Goal: Transaction & Acquisition: Purchase product/service

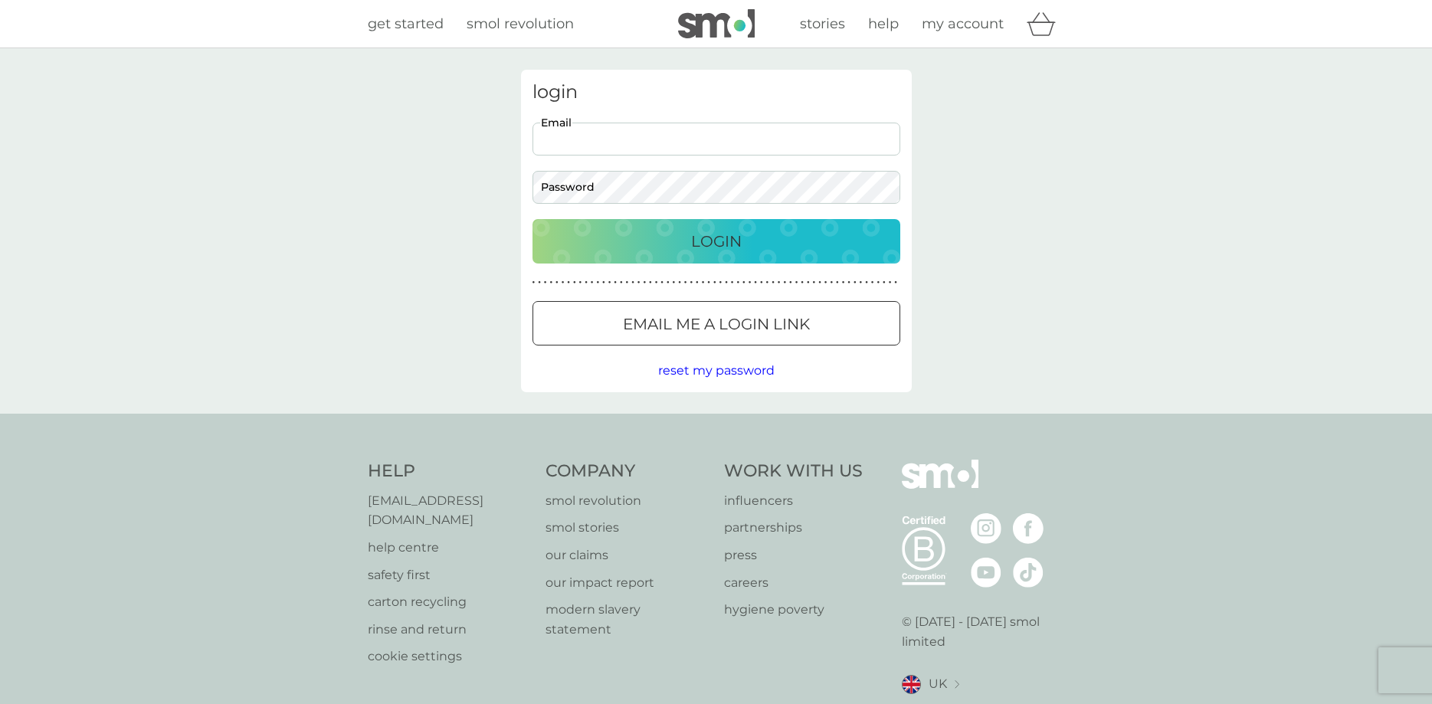
click at [725, 133] on input "Email" at bounding box center [717, 139] width 368 height 33
type input "[EMAIL_ADDRESS][PERSON_NAME][DOMAIN_NAME]"
click at [533, 219] on button "Login" at bounding box center [717, 241] width 368 height 44
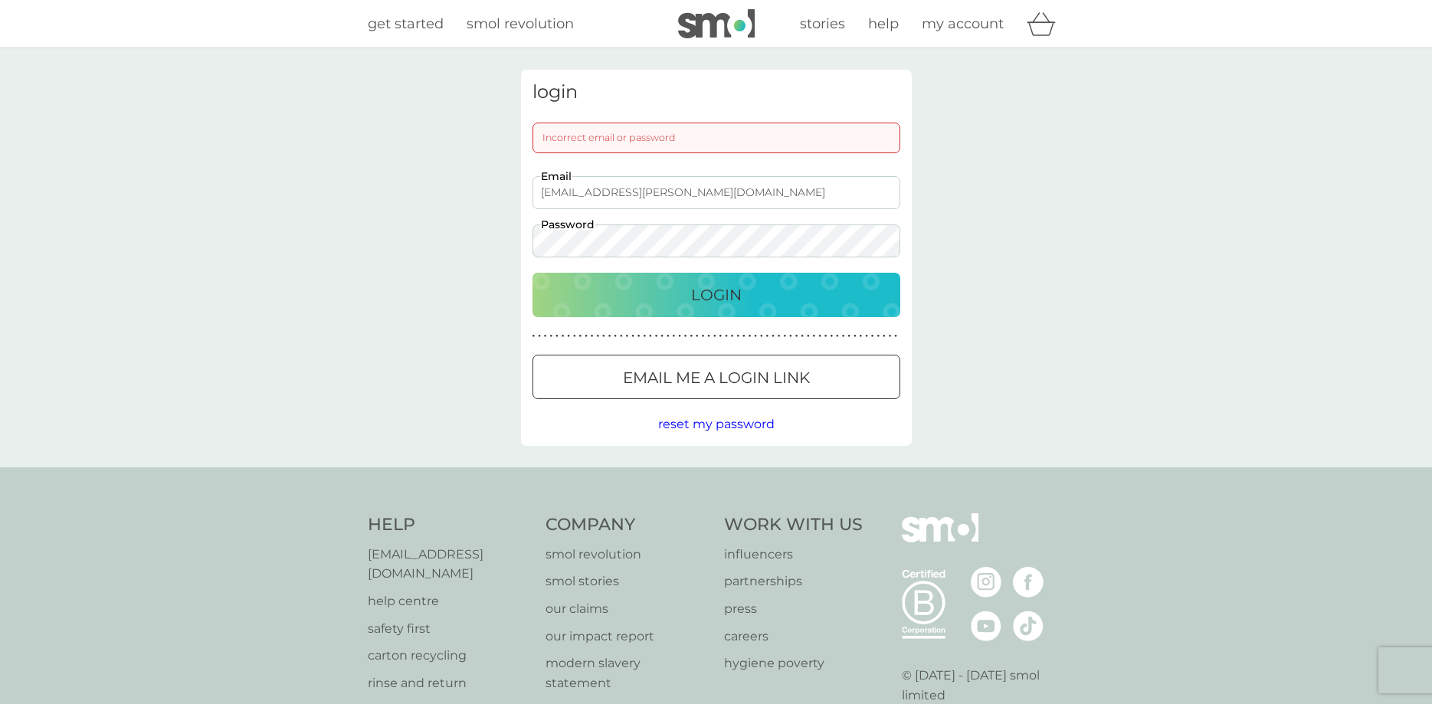
click at [533, 273] on button "Login" at bounding box center [717, 295] width 368 height 44
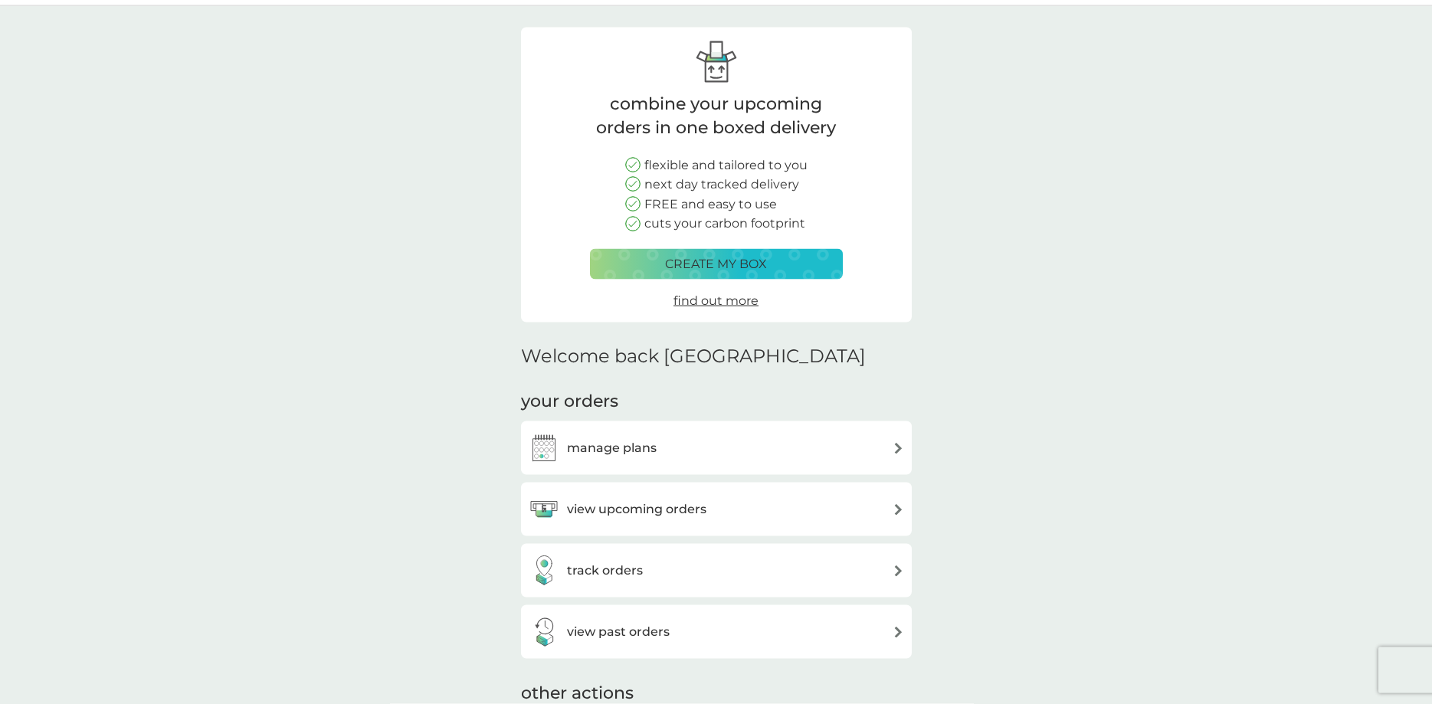
scroll to position [78, 0]
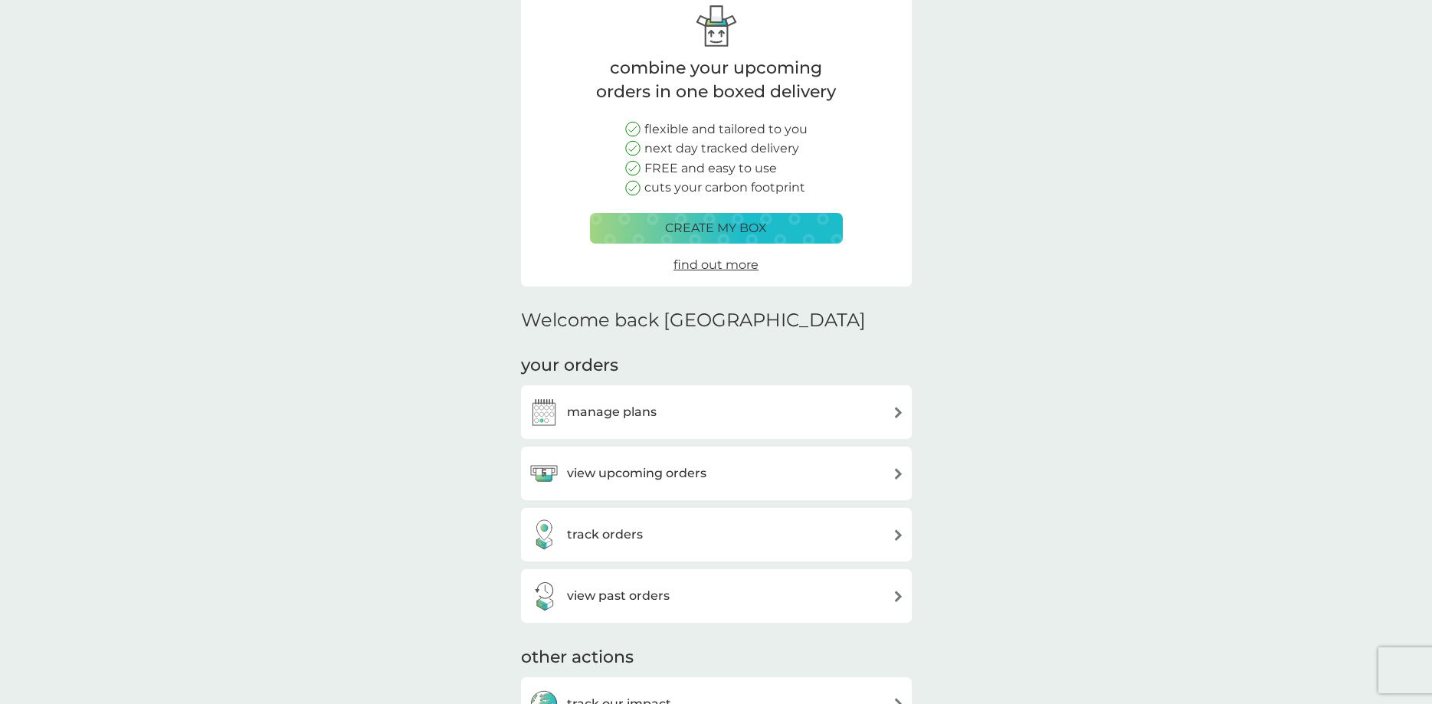
click at [907, 389] on div "manage plans" at bounding box center [716, 413] width 391 height 54
click at [884, 410] on div "manage plans" at bounding box center [717, 412] width 376 height 31
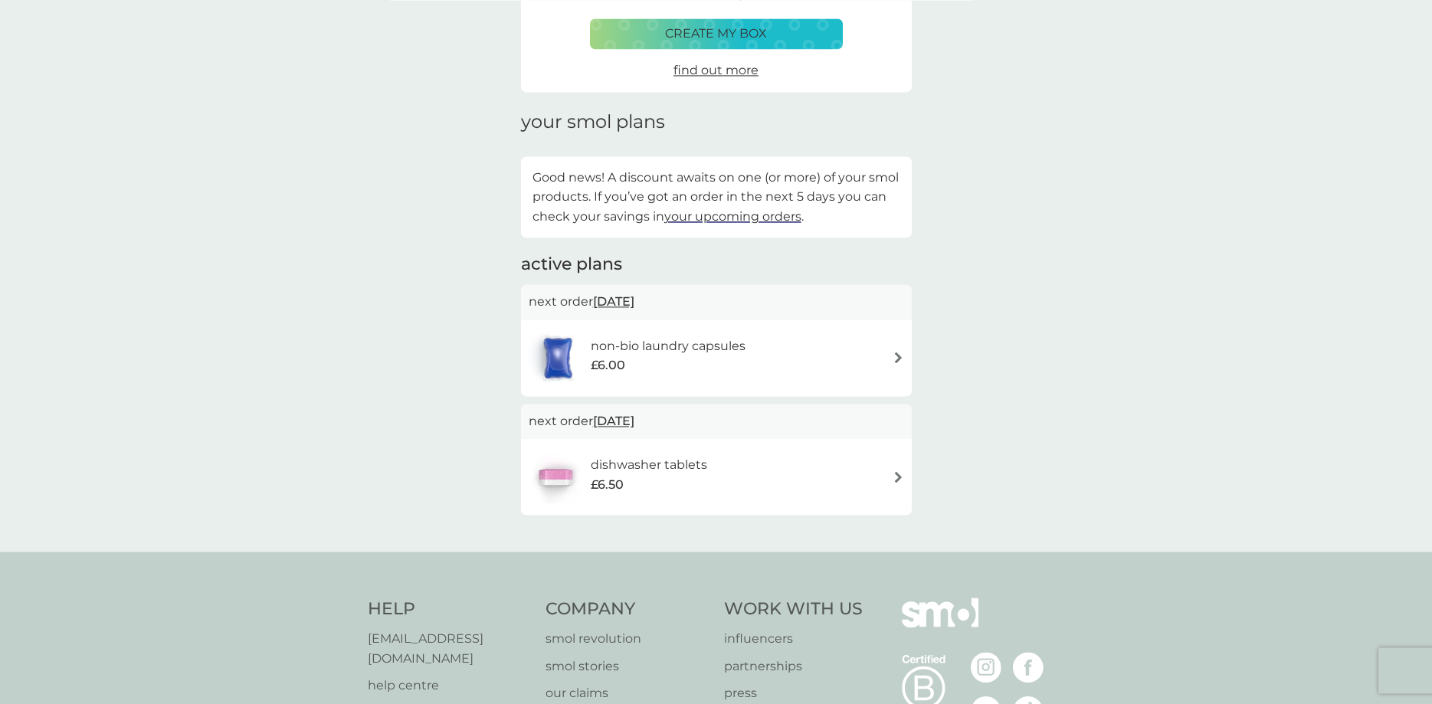
scroll to position [156, 0]
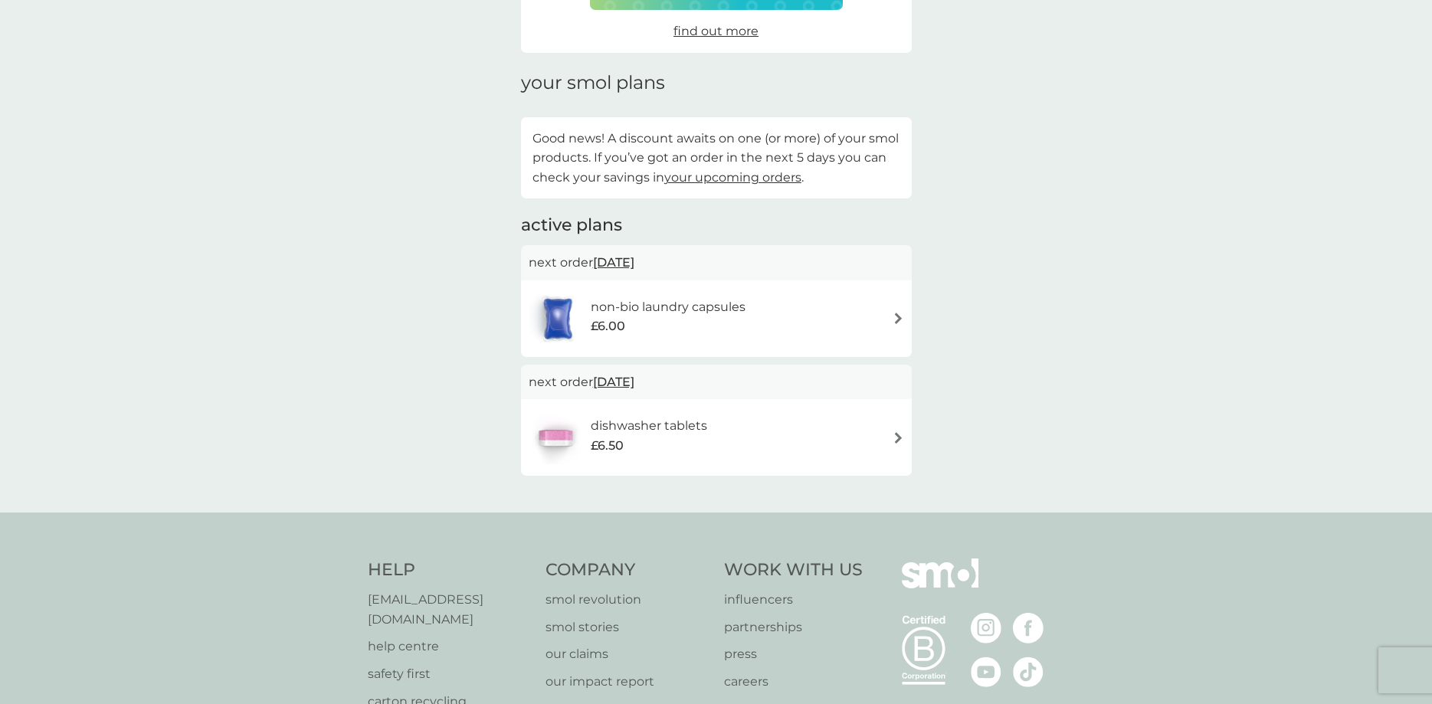
click at [843, 315] on div "non-bio laundry capsules £6.00" at bounding box center [717, 319] width 376 height 54
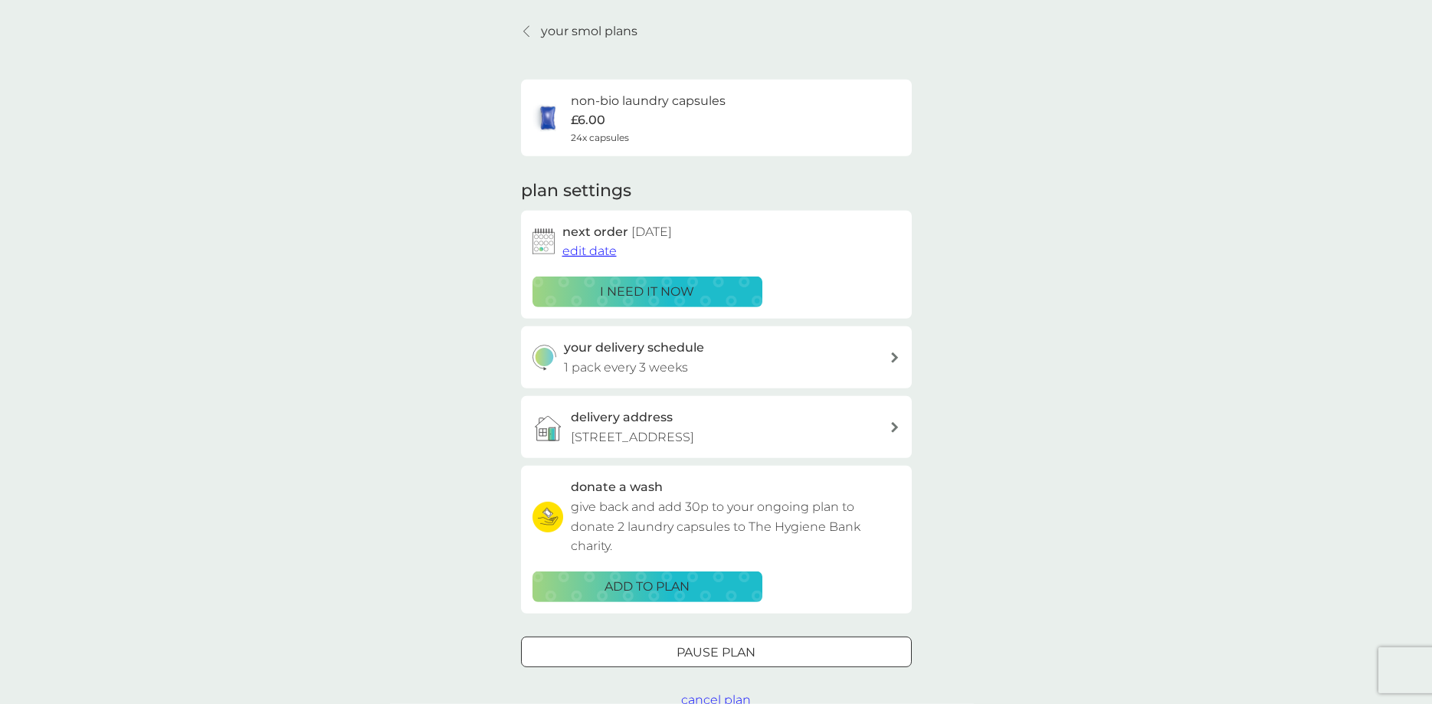
scroll to position [78, 0]
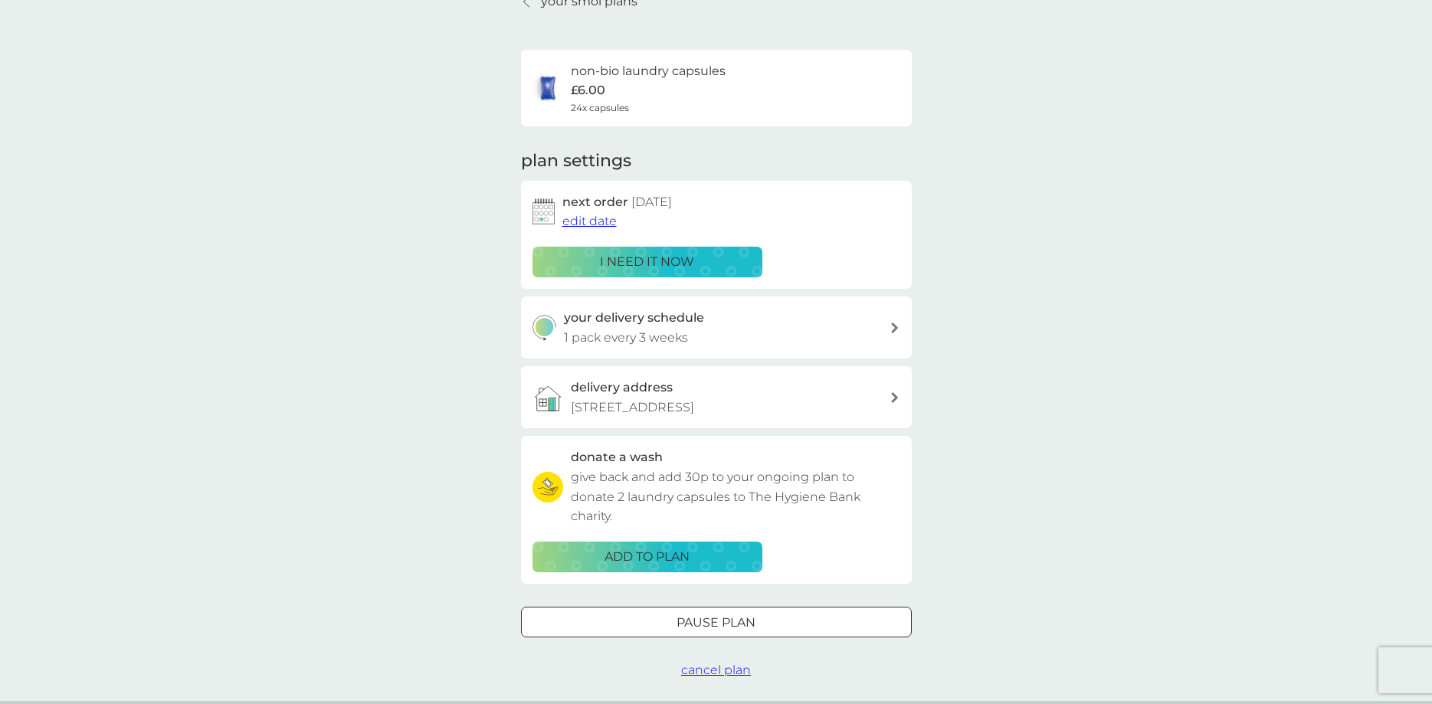
click at [836, 341] on div "your delivery schedule 1 pack every 3 weeks" at bounding box center [727, 327] width 326 height 39
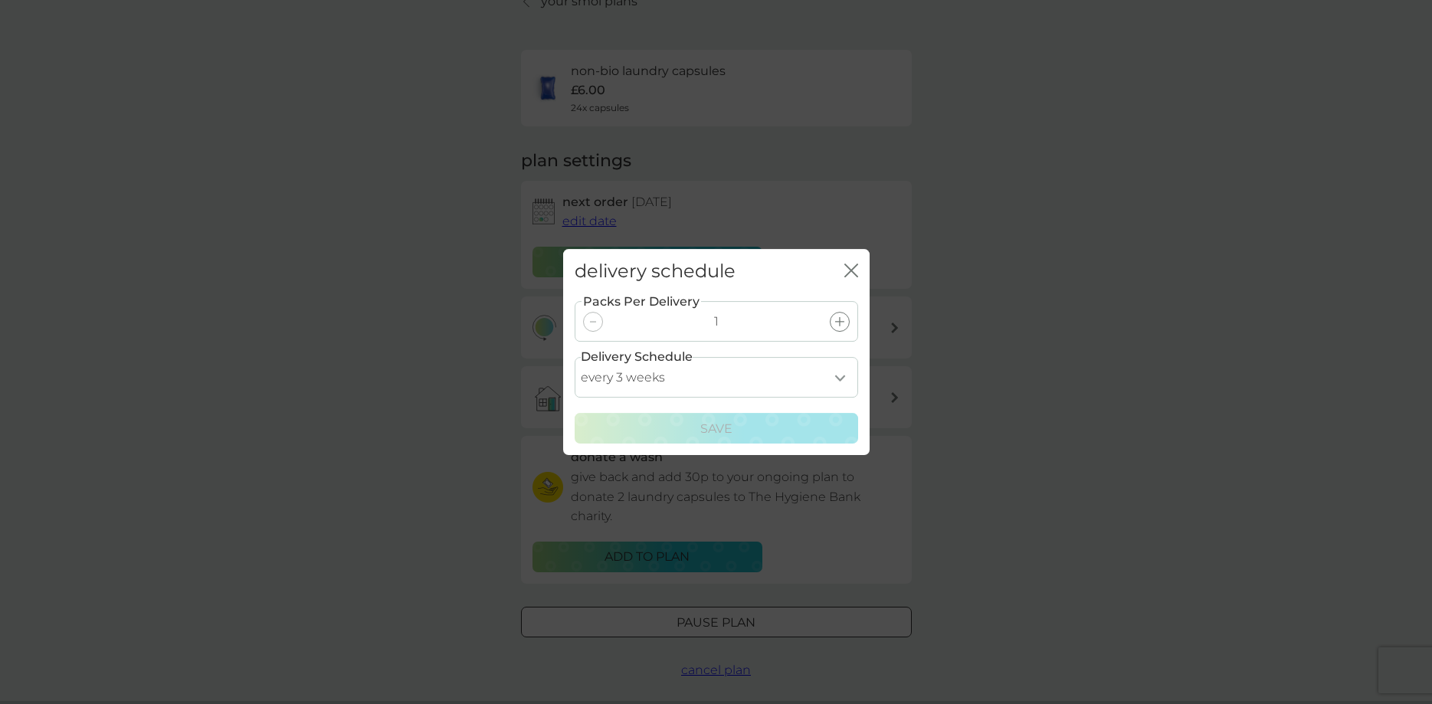
click at [575, 357] on select "every 1 week every 2 weeks every 3 weeks every 4 weeks every 5 weeks every 6 we…" at bounding box center [717, 377] width 284 height 41
click option "every 5 weeks" at bounding box center [0, 0] width 0 height 0
click at [575, 357] on select "every 1 week every 2 weeks every 3 weeks every 4 weeks every 5 weeks every 6 we…" at bounding box center [717, 377] width 284 height 41
select select "42"
click option "every 6 weeks" at bounding box center [0, 0] width 0 height 0
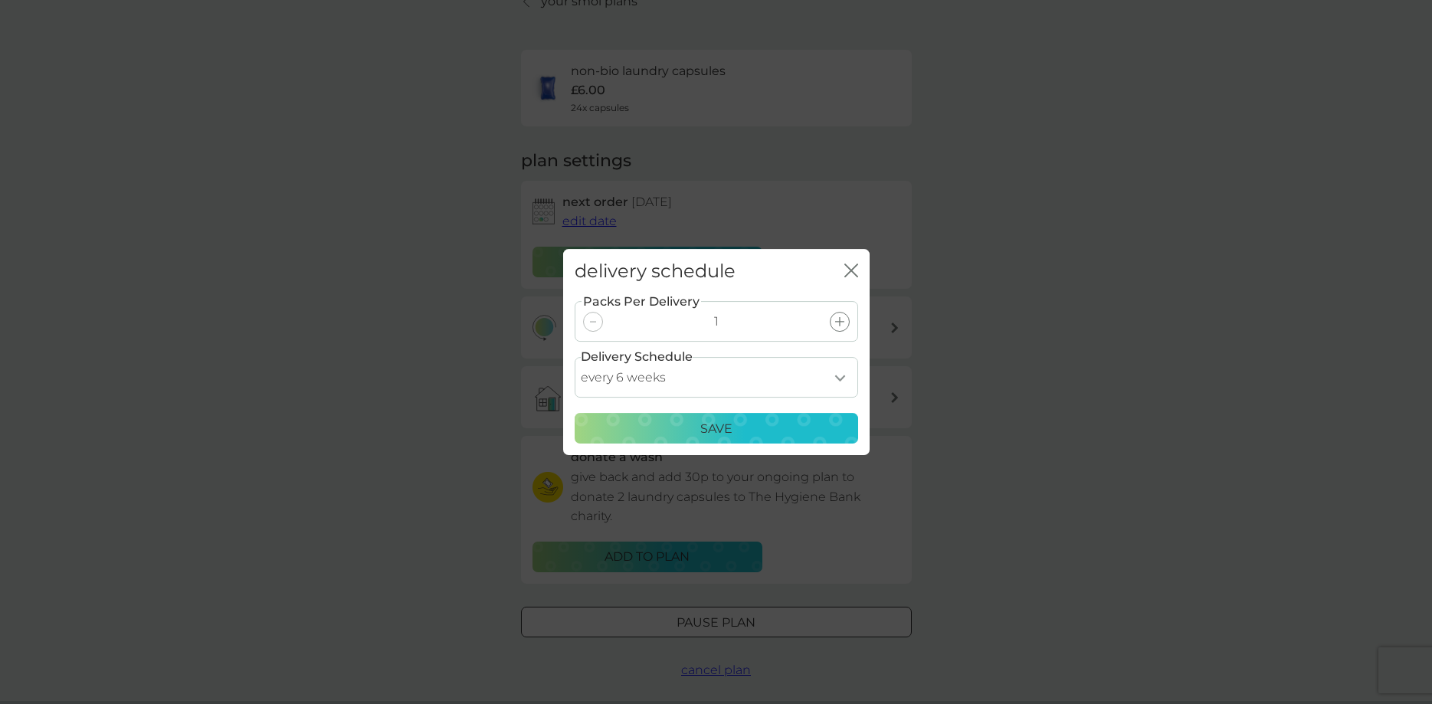
click at [706, 425] on p "Save" at bounding box center [717, 429] width 32 height 20
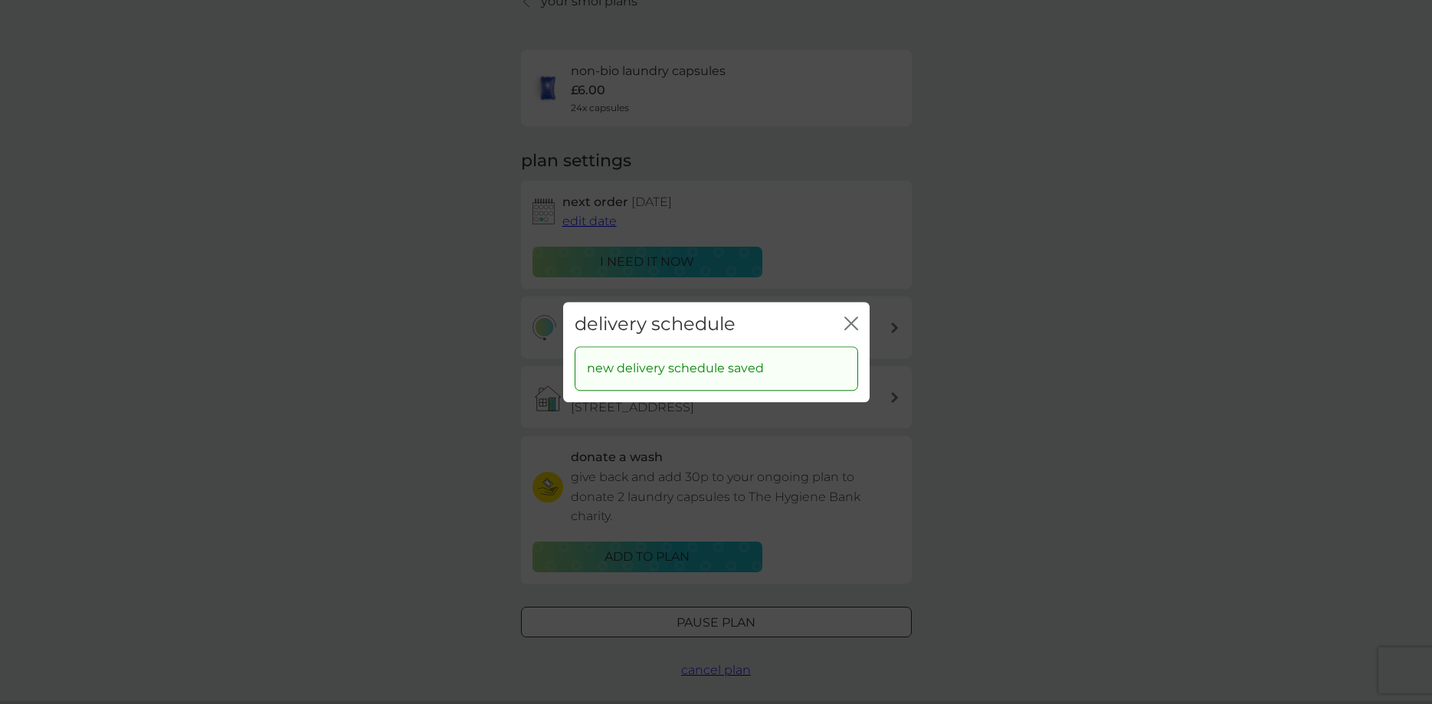
click at [851, 318] on icon "close" at bounding box center [852, 324] width 14 height 14
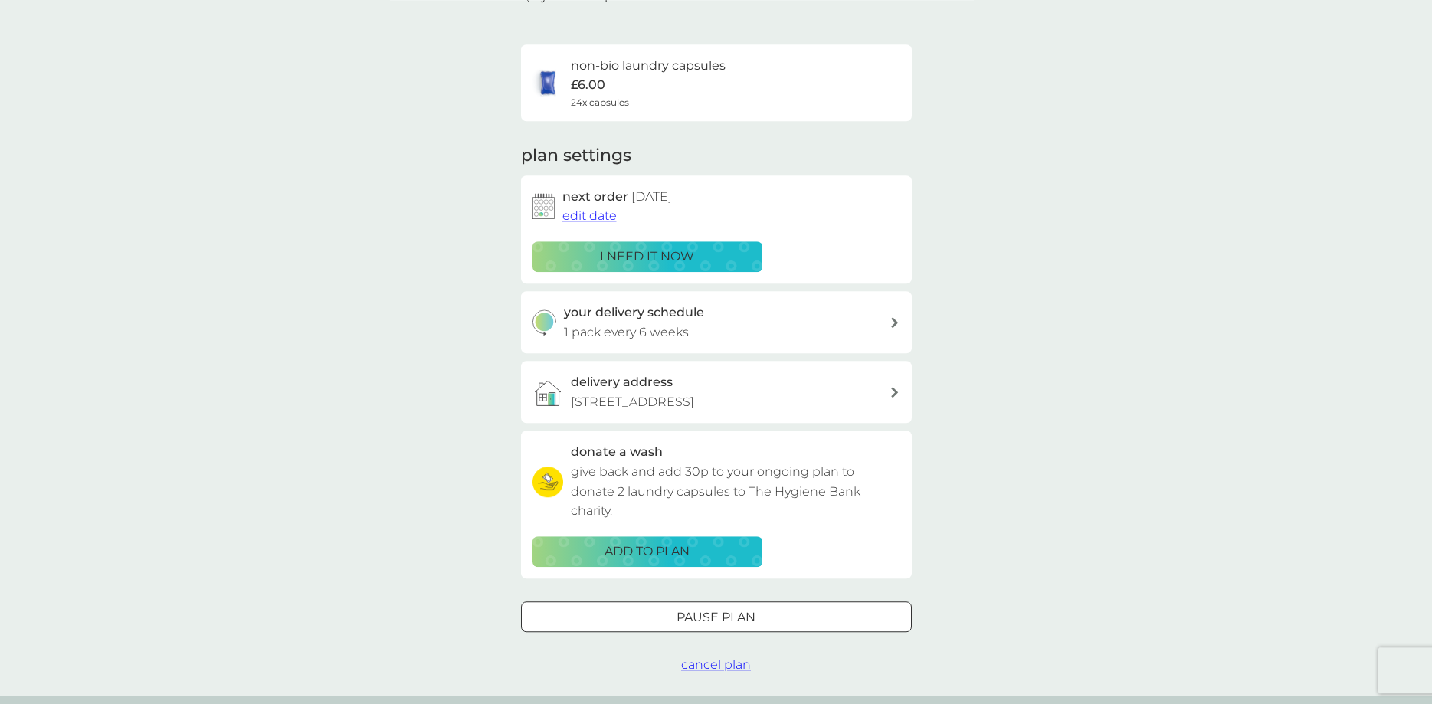
scroll to position [0, 0]
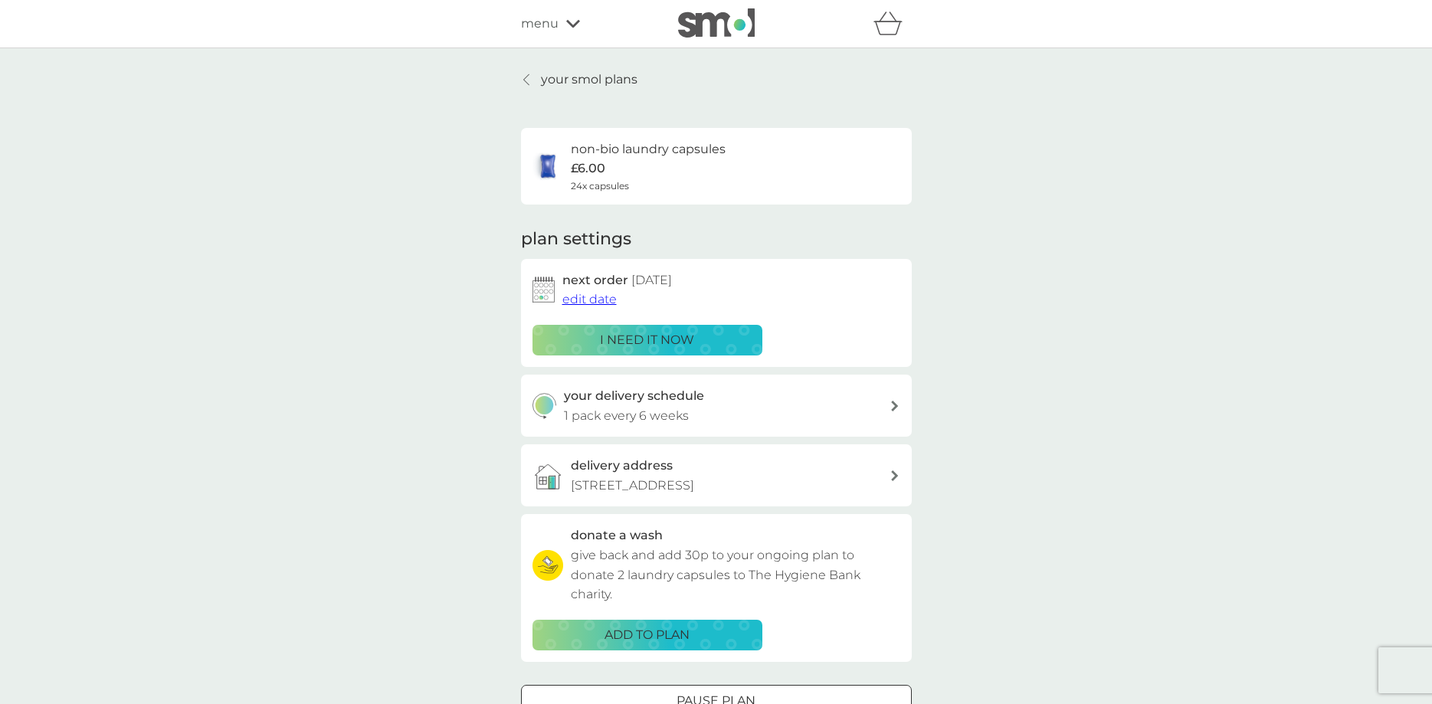
click at [590, 300] on span "edit date" at bounding box center [590, 299] width 54 height 15
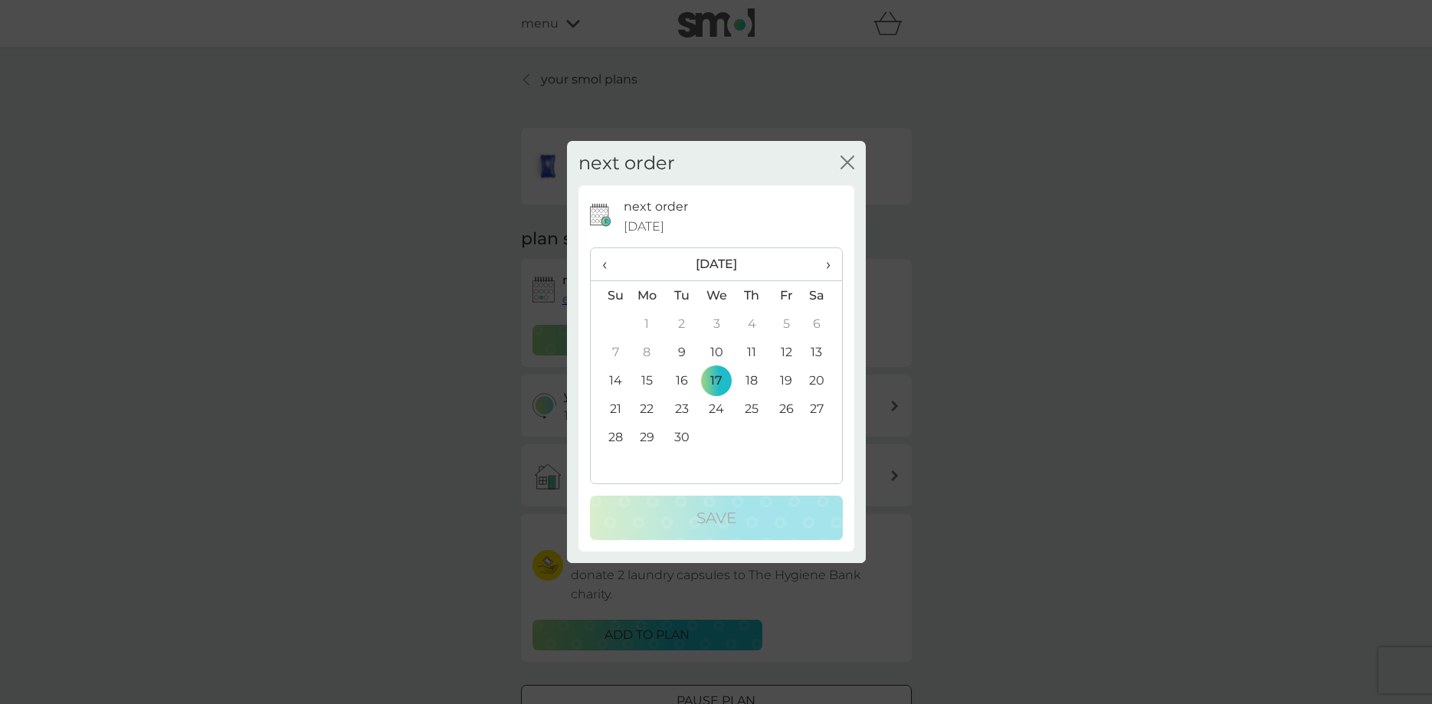
click at [830, 270] on span "›" at bounding box center [822, 264] width 15 height 32
click at [714, 323] on td "1" at bounding box center [716, 324] width 35 height 28
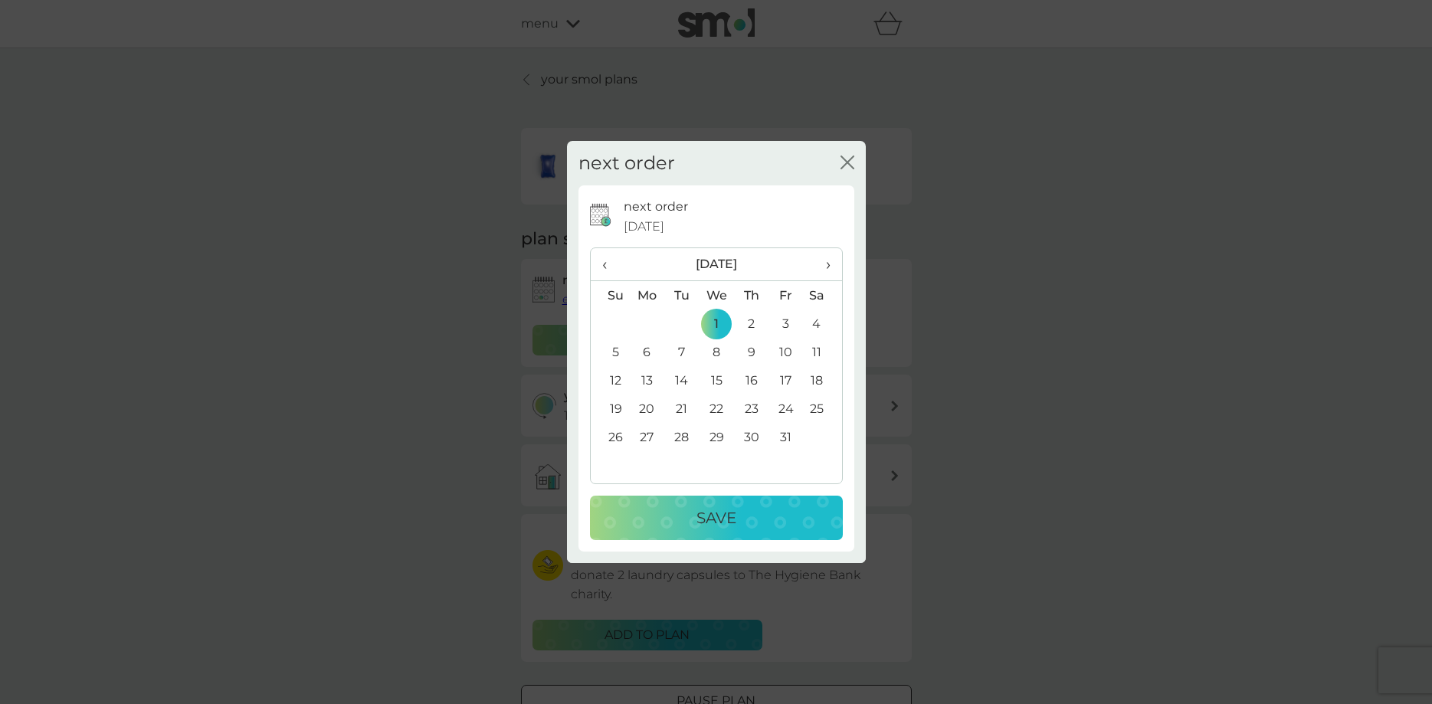
click at [722, 515] on p "Save" at bounding box center [717, 518] width 40 height 25
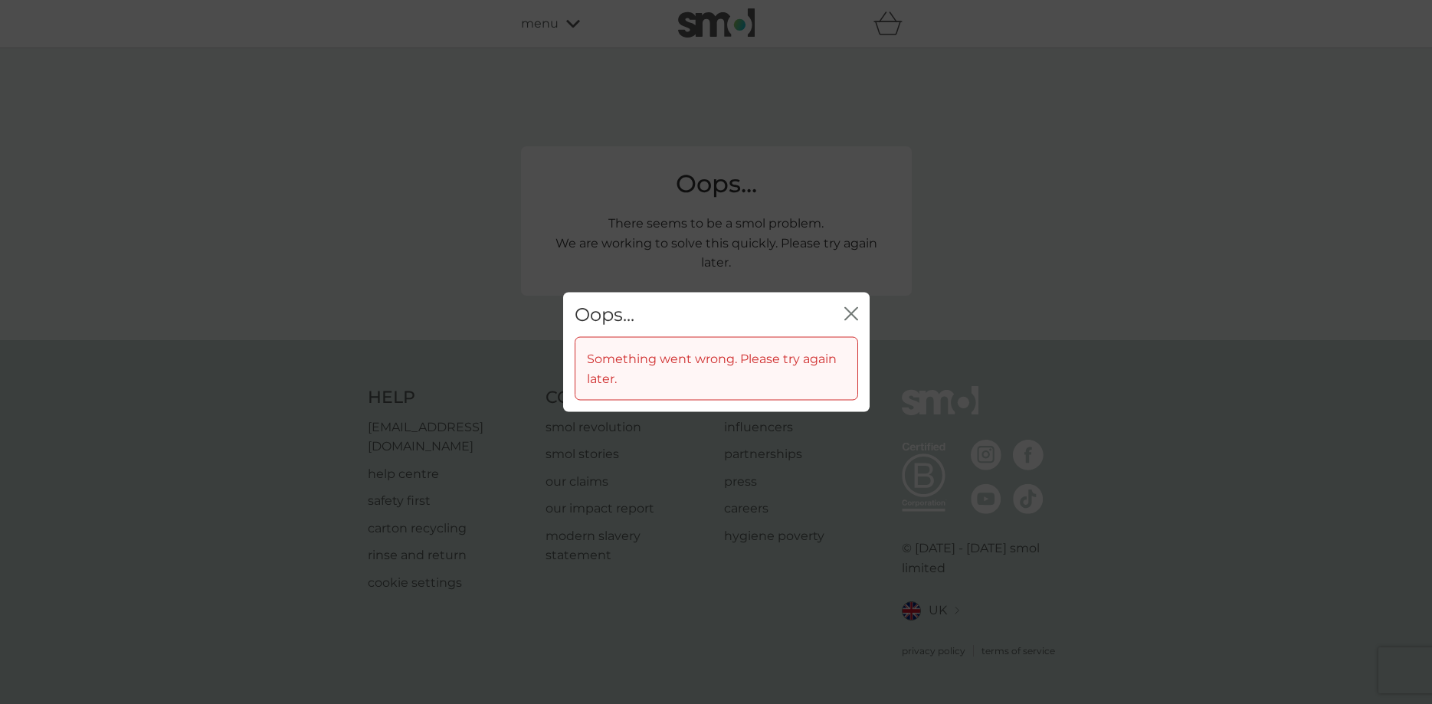
click at [853, 314] on icon "close" at bounding box center [852, 314] width 14 height 14
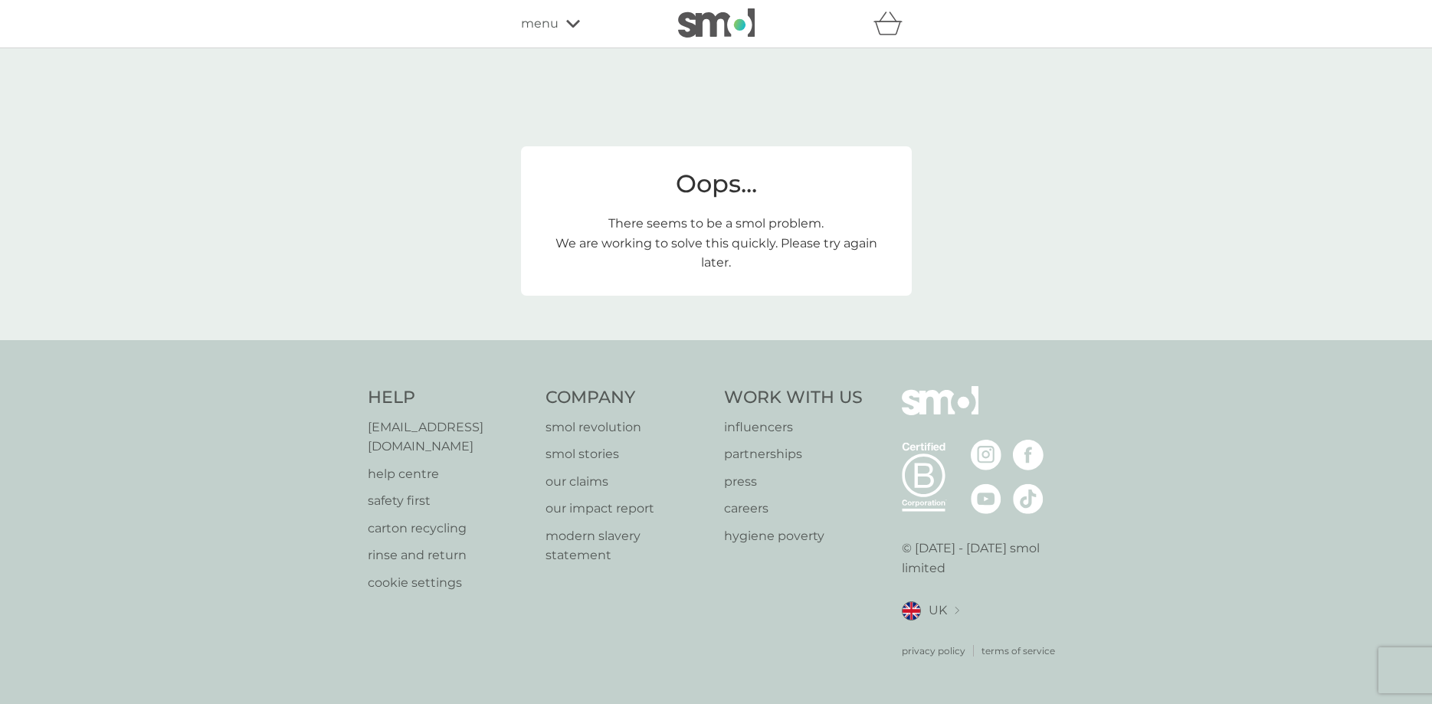
click at [753, 272] on p "We are working to solve this quickly. Please try again later." at bounding box center [716, 253] width 345 height 39
click at [891, 24] on icon "basket" at bounding box center [888, 23] width 29 height 24
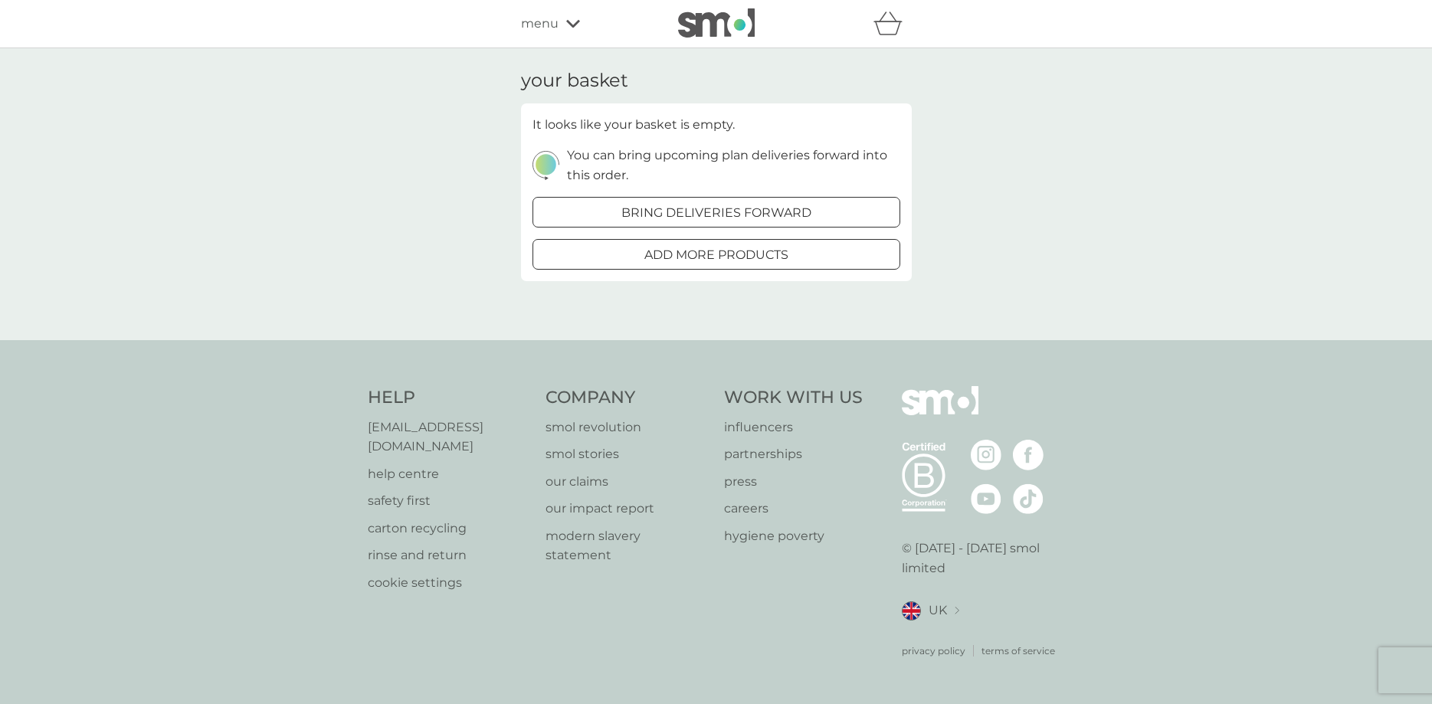
click at [546, 24] on span "menu" at bounding box center [540, 24] width 38 height 20
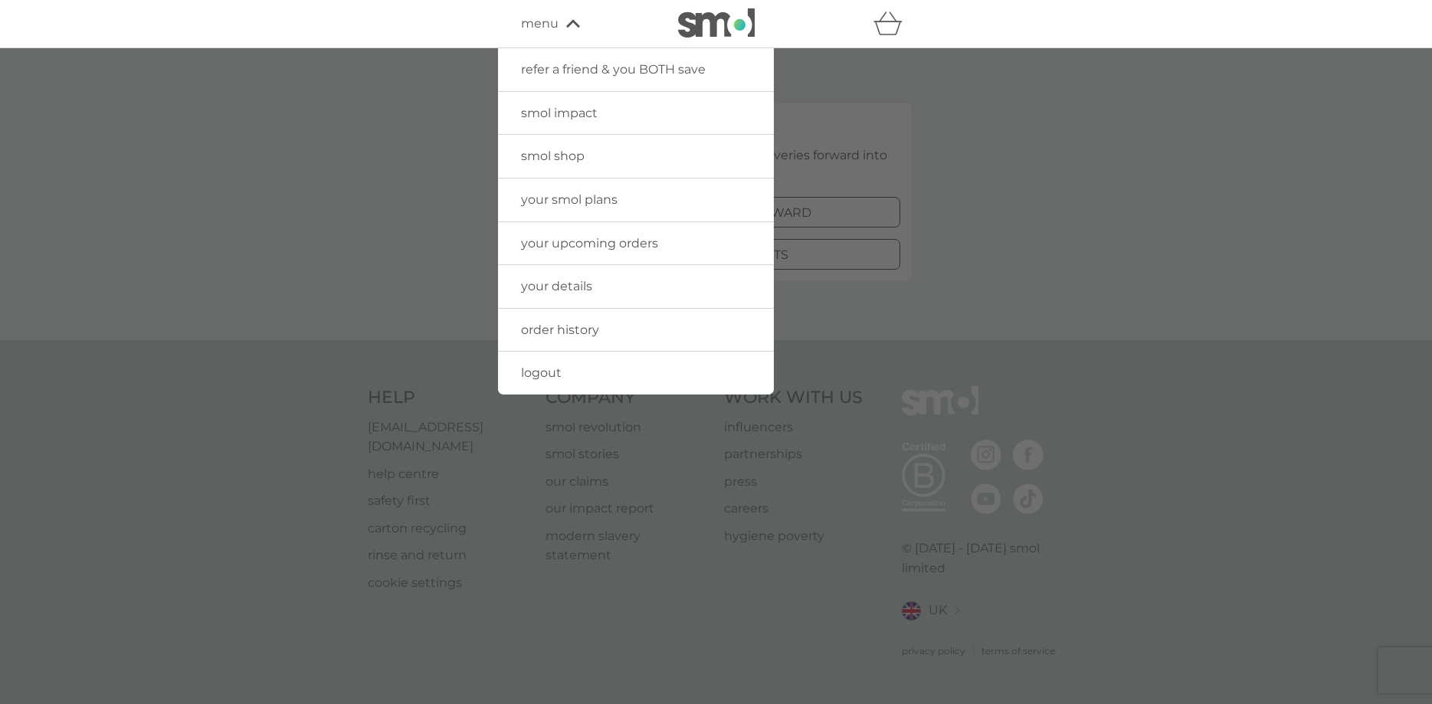
click at [1101, 169] on div at bounding box center [716, 400] width 1432 height 704
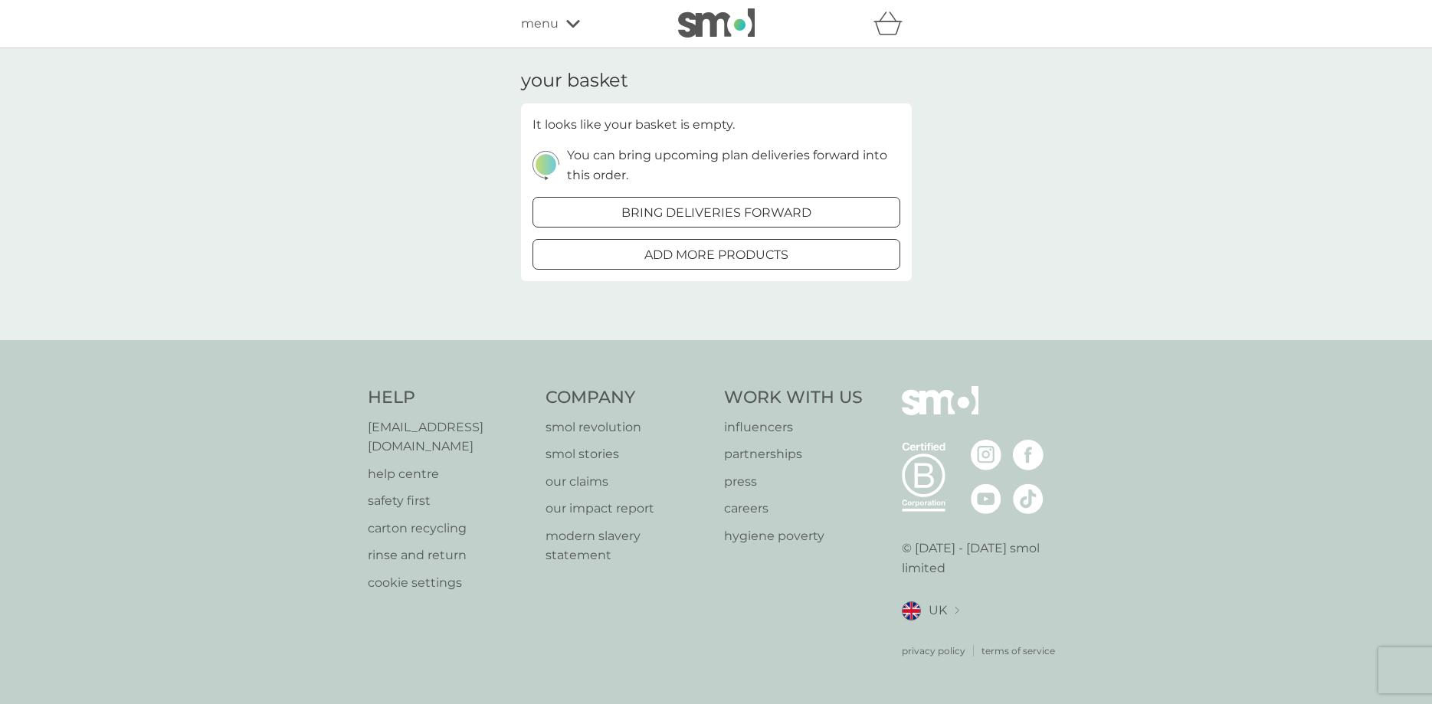
click at [888, 32] on icon "basket" at bounding box center [888, 23] width 29 height 24
click at [713, 25] on img at bounding box center [716, 22] width 77 height 29
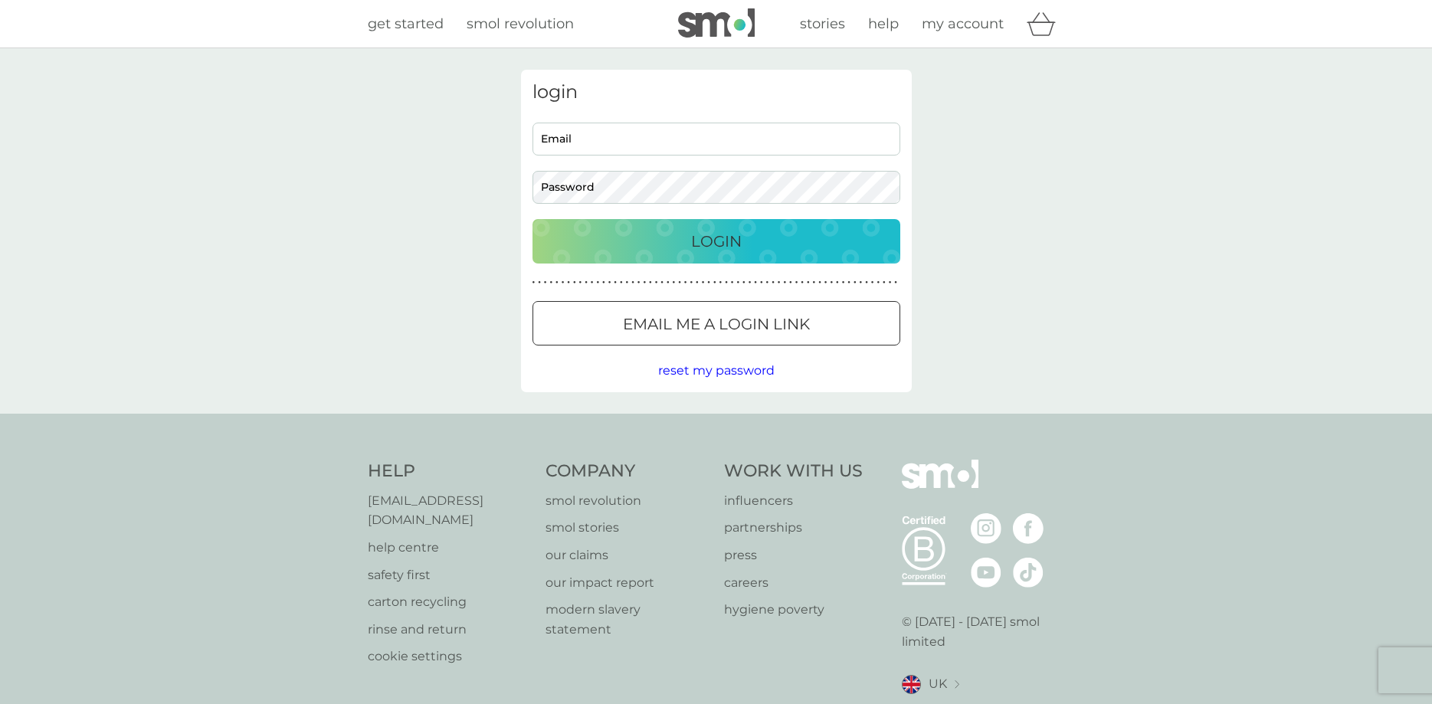
click at [644, 103] on div "login Email Password Login ● ● ● ● ● ● ● ● ● ● ● ● ● ● ● ● ● ● ● ● ● ● ● ● ● ● …" at bounding box center [716, 231] width 391 height 323
click at [625, 156] on input "[EMAIL_ADDRESS][PERSON_NAME][DOMAIN_NAME]" at bounding box center [717, 139] width 368 height 33
type input "[EMAIL_ADDRESS][PERSON_NAME][DOMAIN_NAME]"
click at [533, 219] on button "Login" at bounding box center [717, 241] width 368 height 44
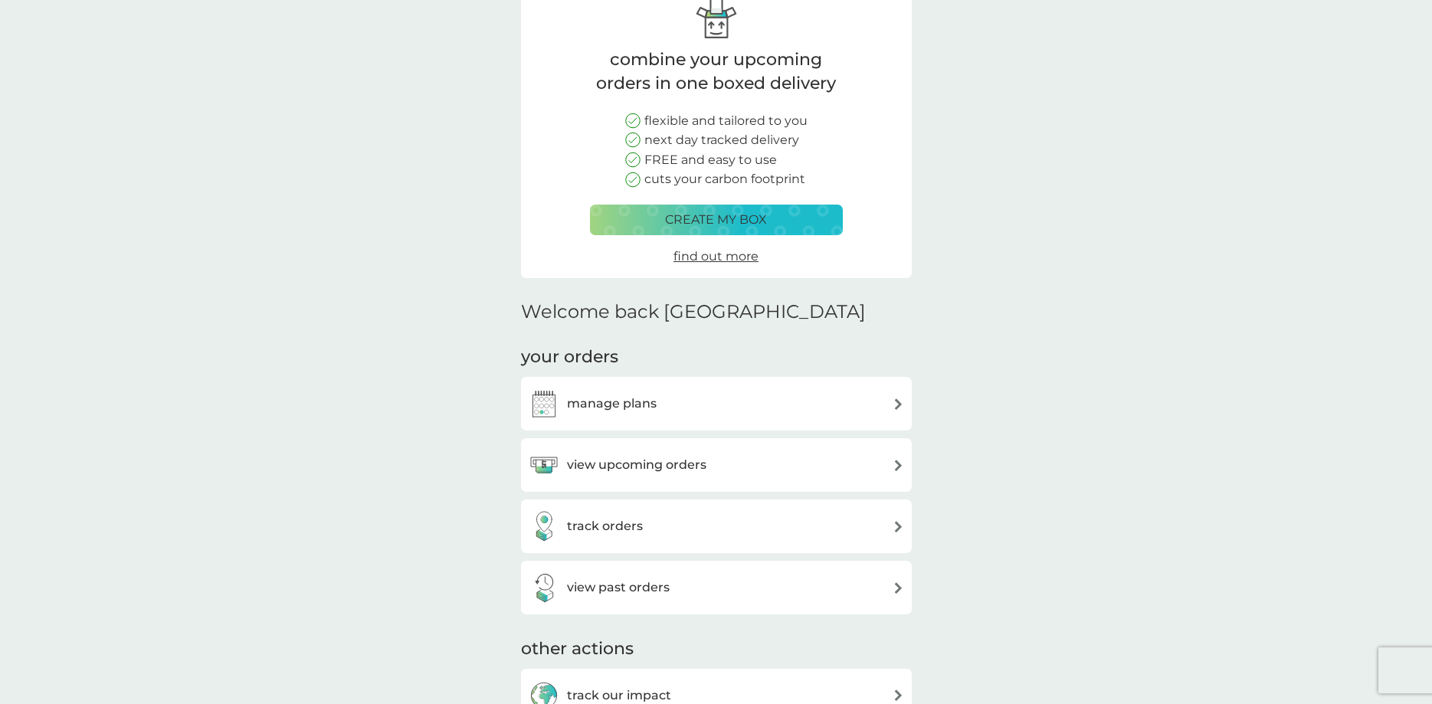
scroll to position [156, 0]
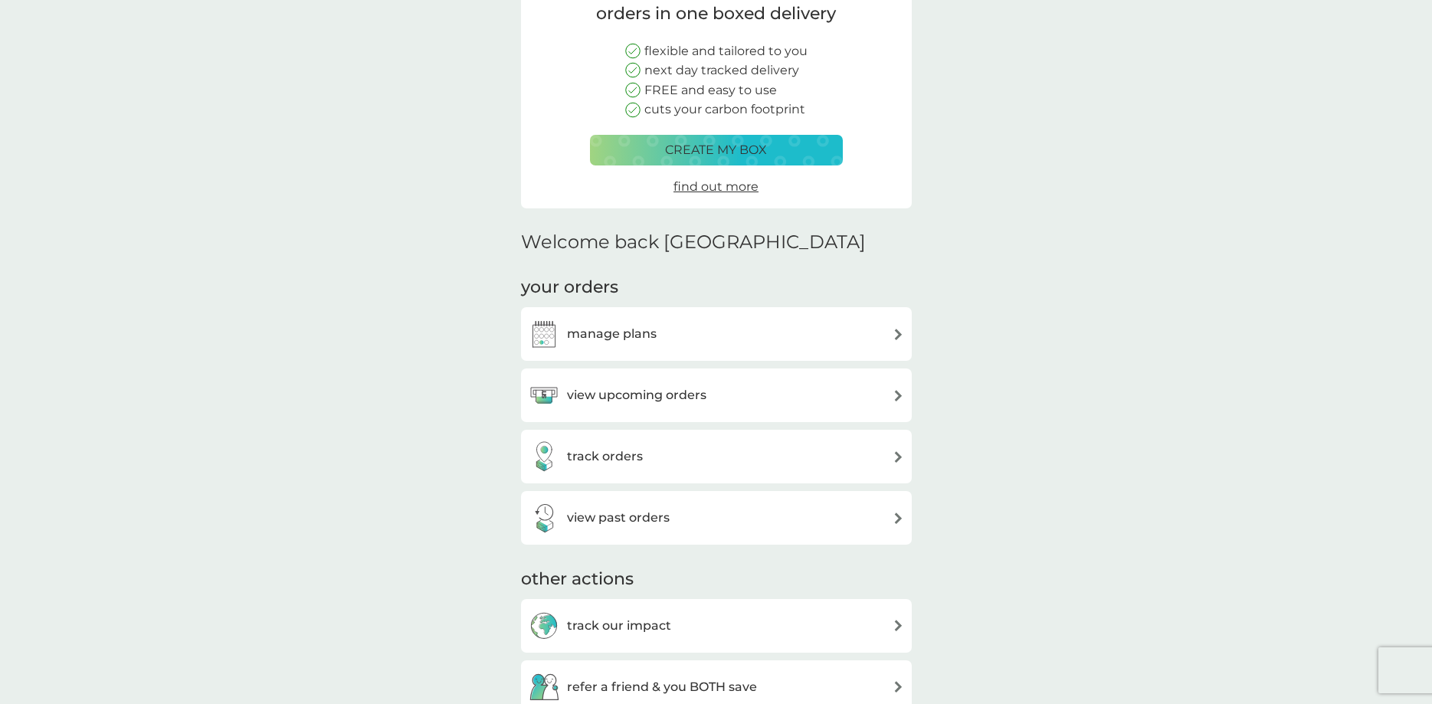
click at [844, 402] on div "view upcoming orders" at bounding box center [717, 395] width 376 height 31
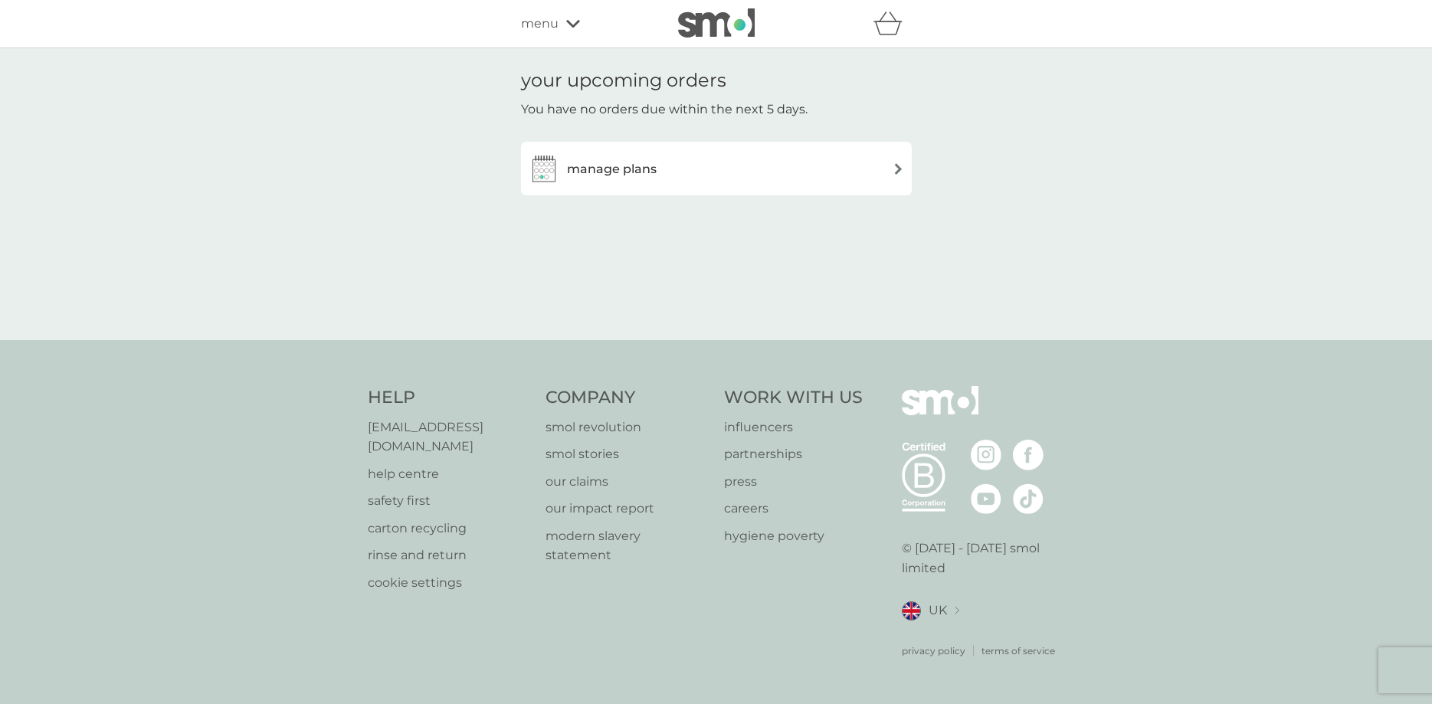
click at [724, 179] on div "manage plans" at bounding box center [717, 168] width 376 height 31
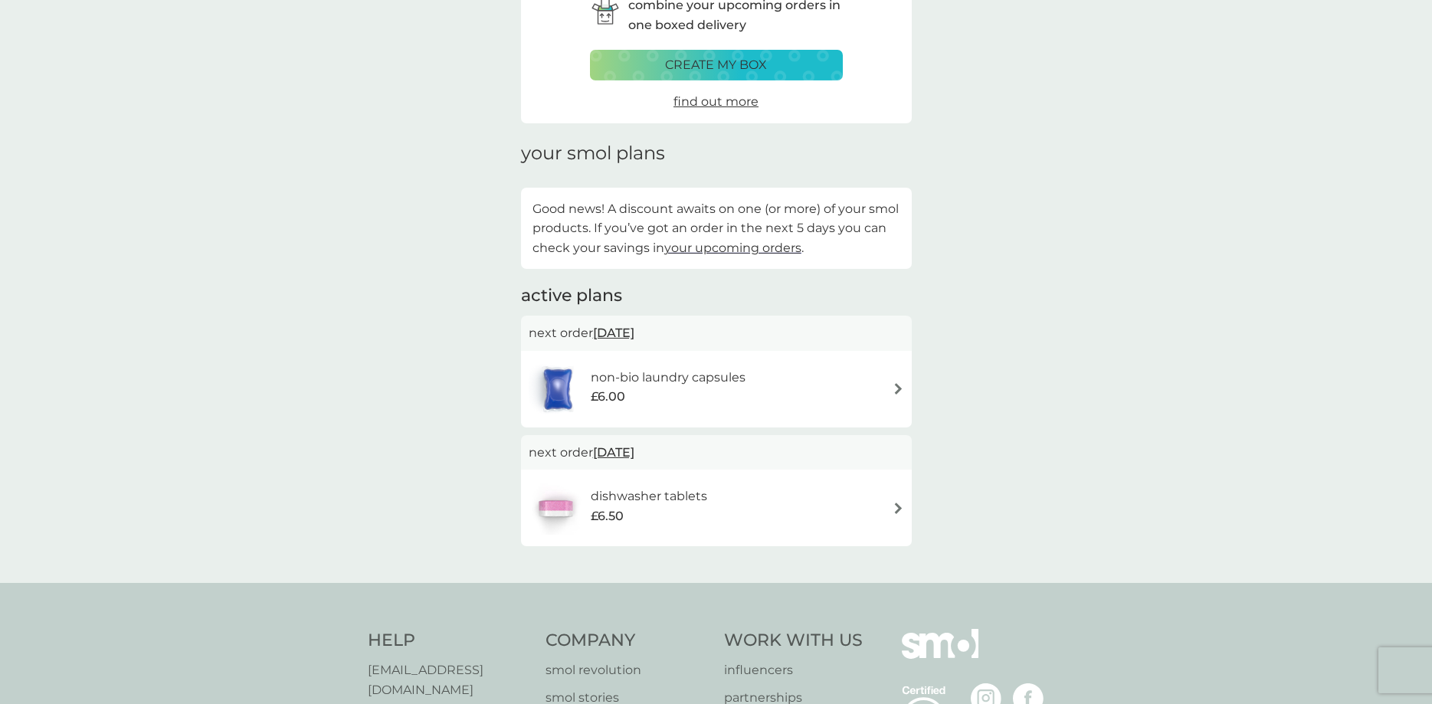
scroll to position [78, 0]
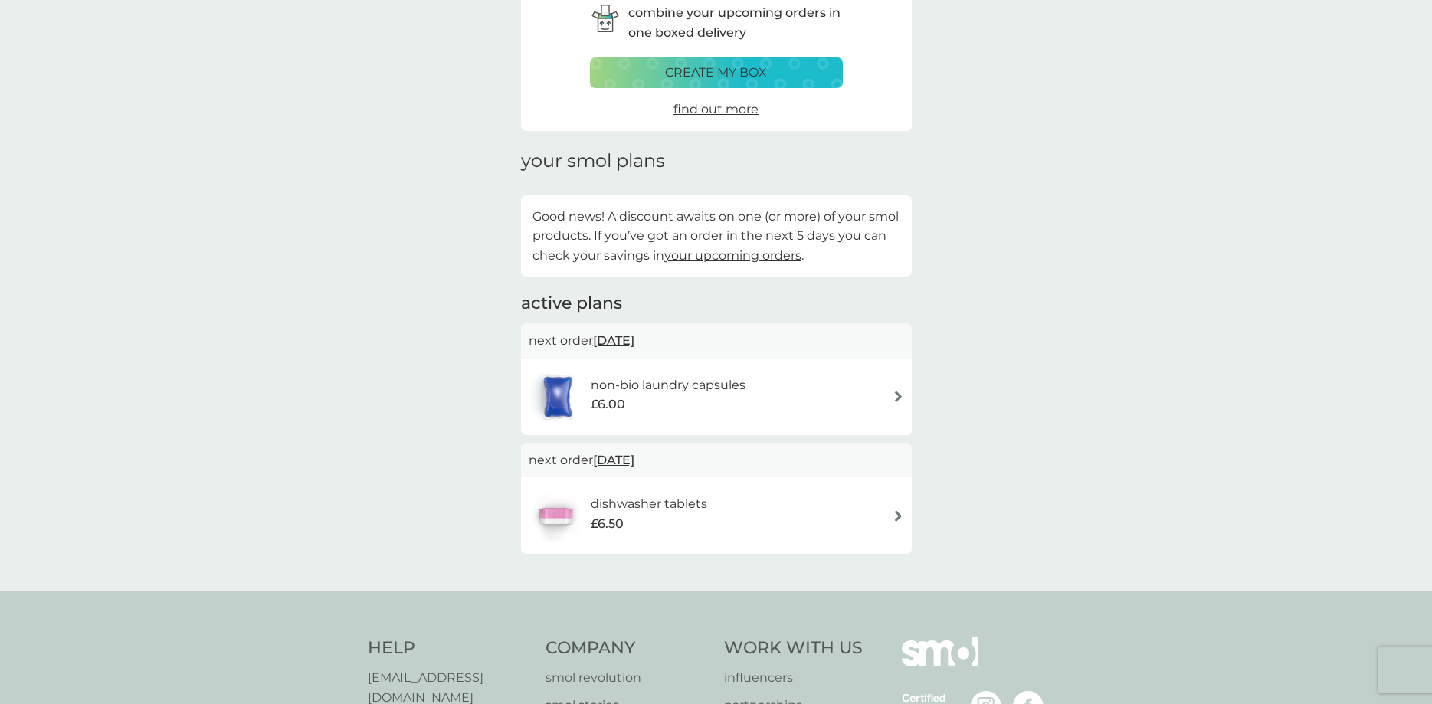
click at [884, 517] on div "dishwasher tablets £6.50" at bounding box center [717, 516] width 376 height 54
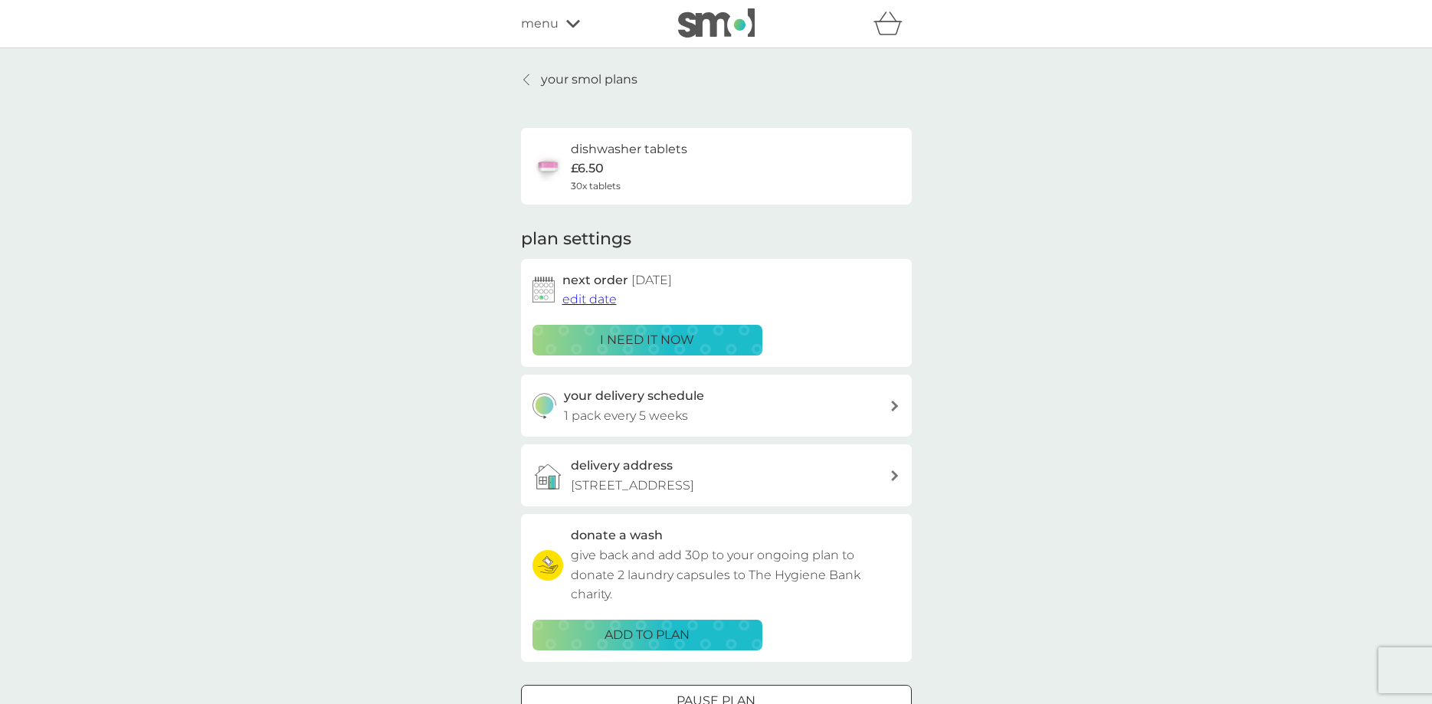
click at [585, 294] on span "edit date" at bounding box center [590, 299] width 54 height 15
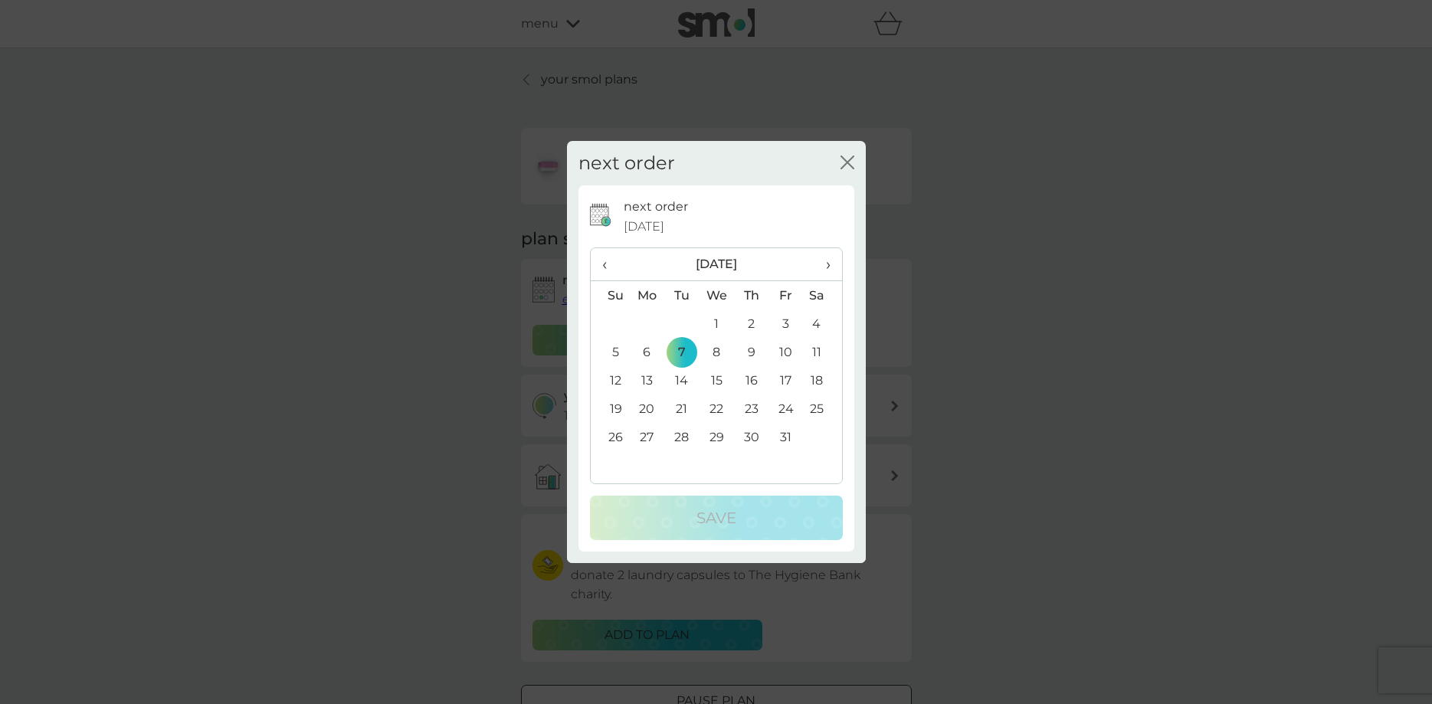
click at [825, 261] on span "›" at bounding box center [822, 264] width 15 height 32
click at [678, 351] on td "4" at bounding box center [681, 352] width 34 height 28
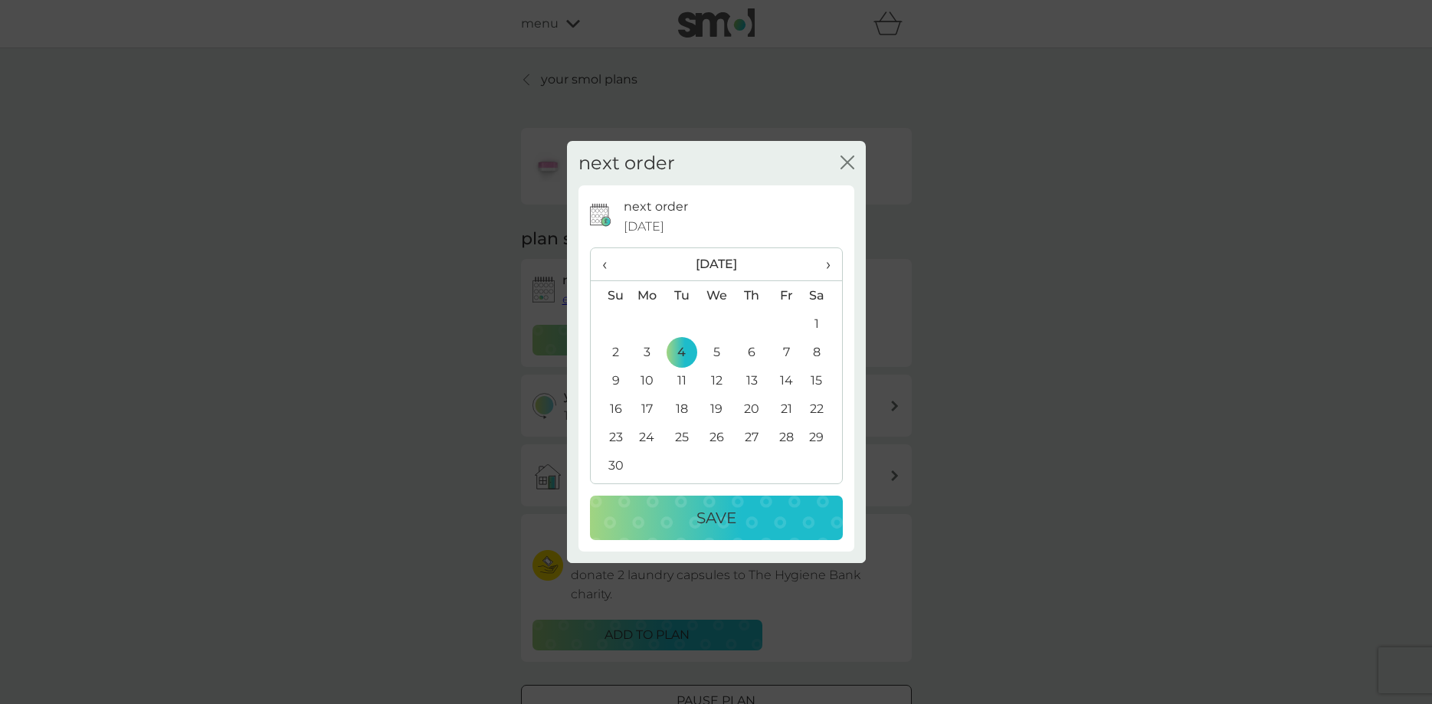
click at [700, 512] on p "Save" at bounding box center [717, 518] width 40 height 25
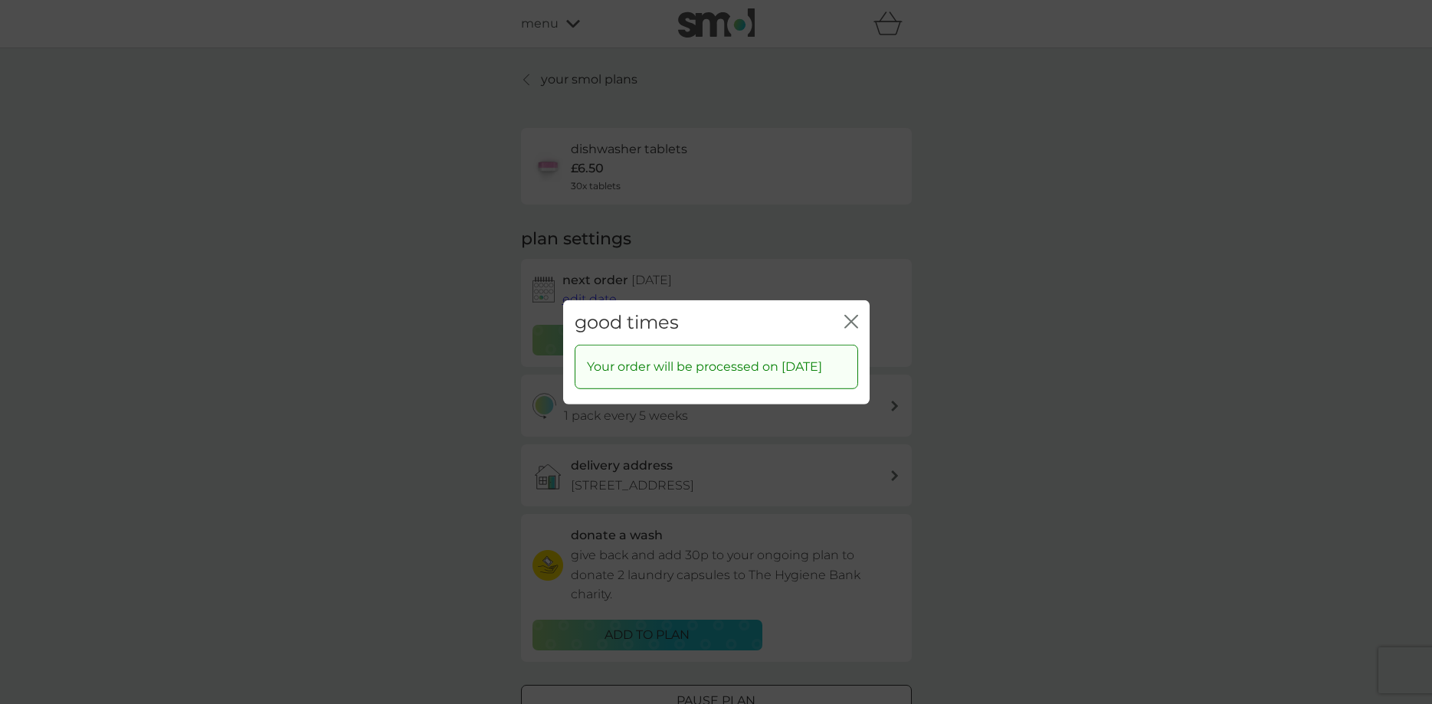
click at [853, 311] on div "close" at bounding box center [852, 322] width 14 height 22
click at [852, 315] on icon "close" at bounding box center [852, 321] width 14 height 14
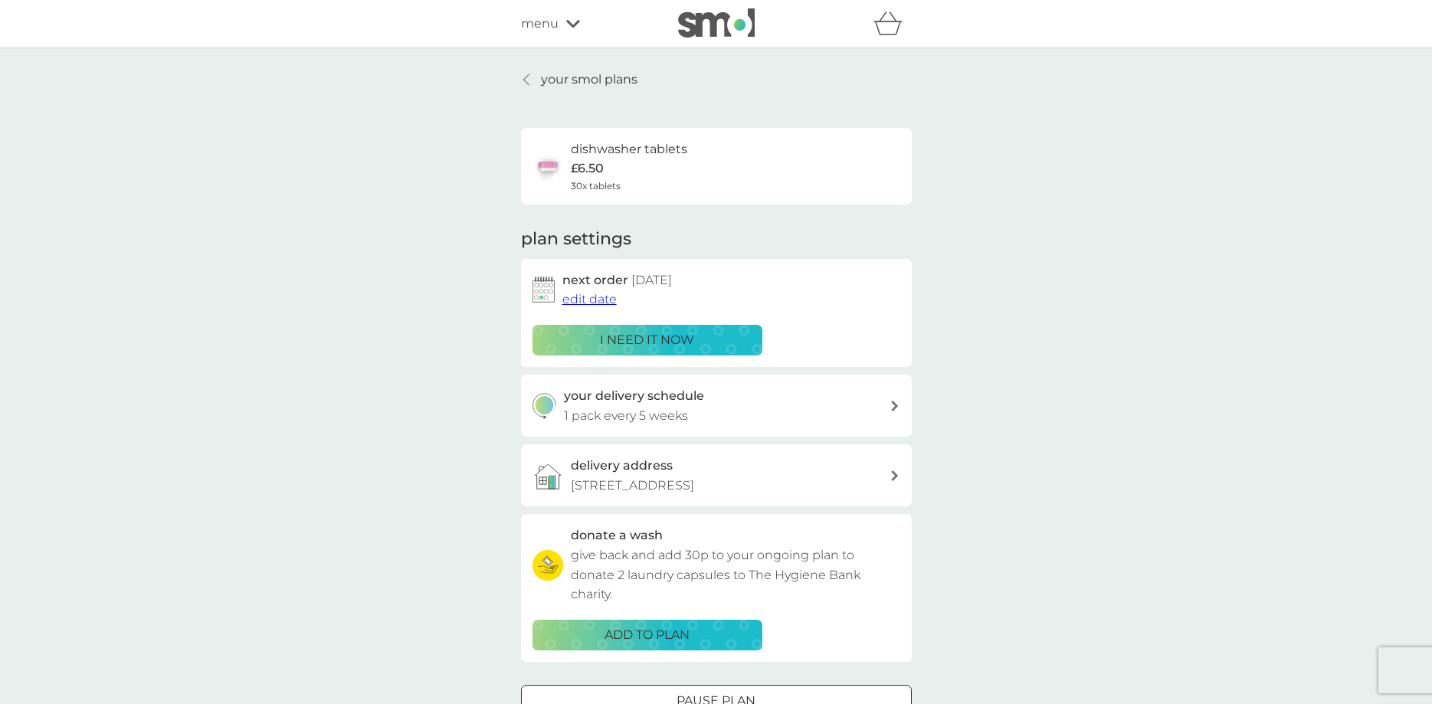
click at [563, 31] on div "menu" at bounding box center [586, 24] width 130 height 20
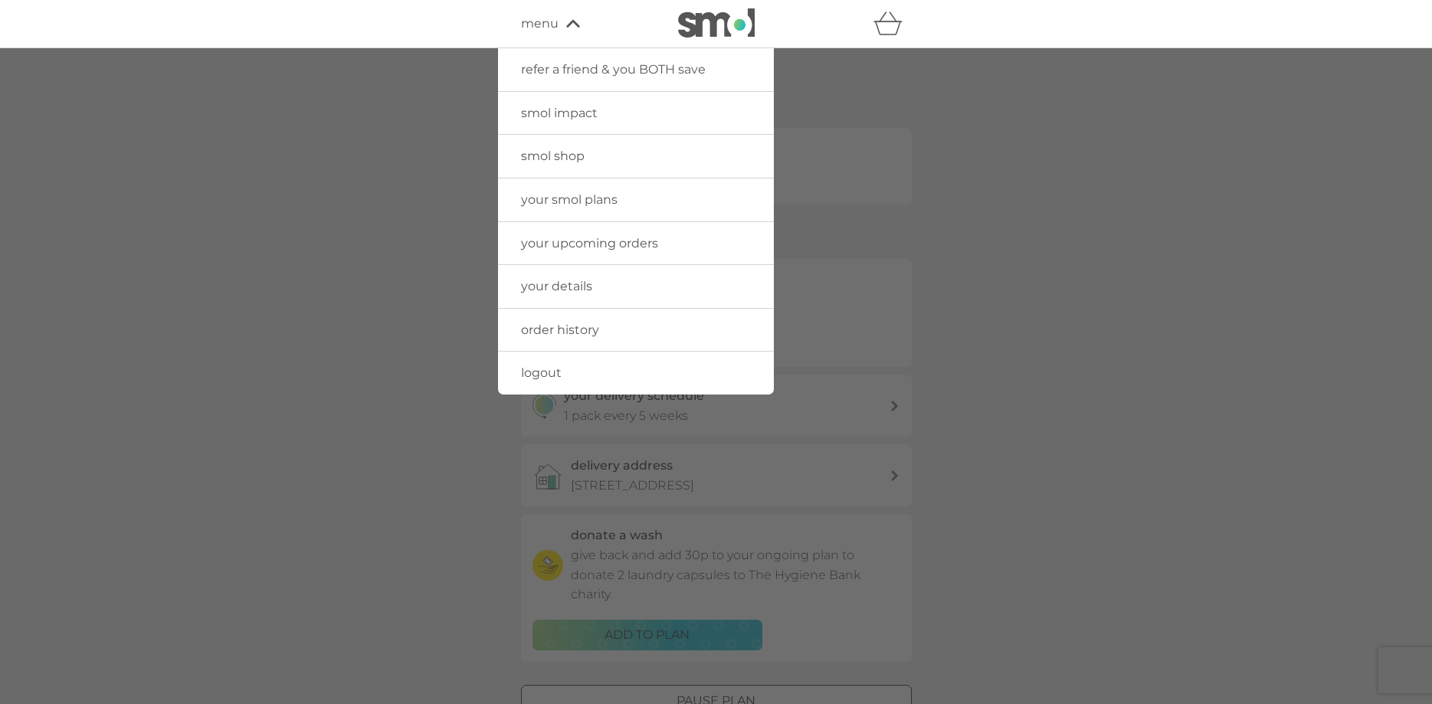
click at [572, 158] on span "smol shop" at bounding box center [553, 156] width 64 height 15
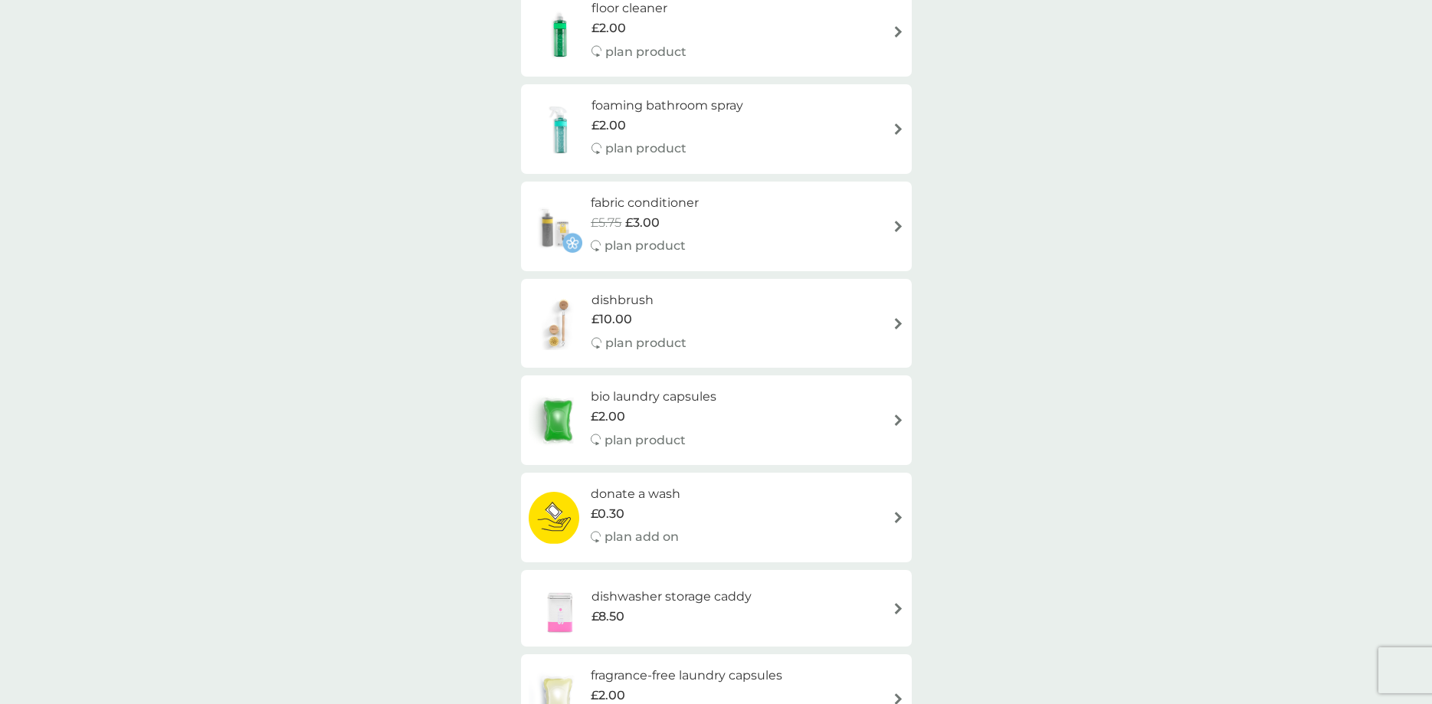
scroll to position [547, 0]
click at [773, 422] on div "bio laundry capsules £2.00 plan product" at bounding box center [717, 421] width 376 height 67
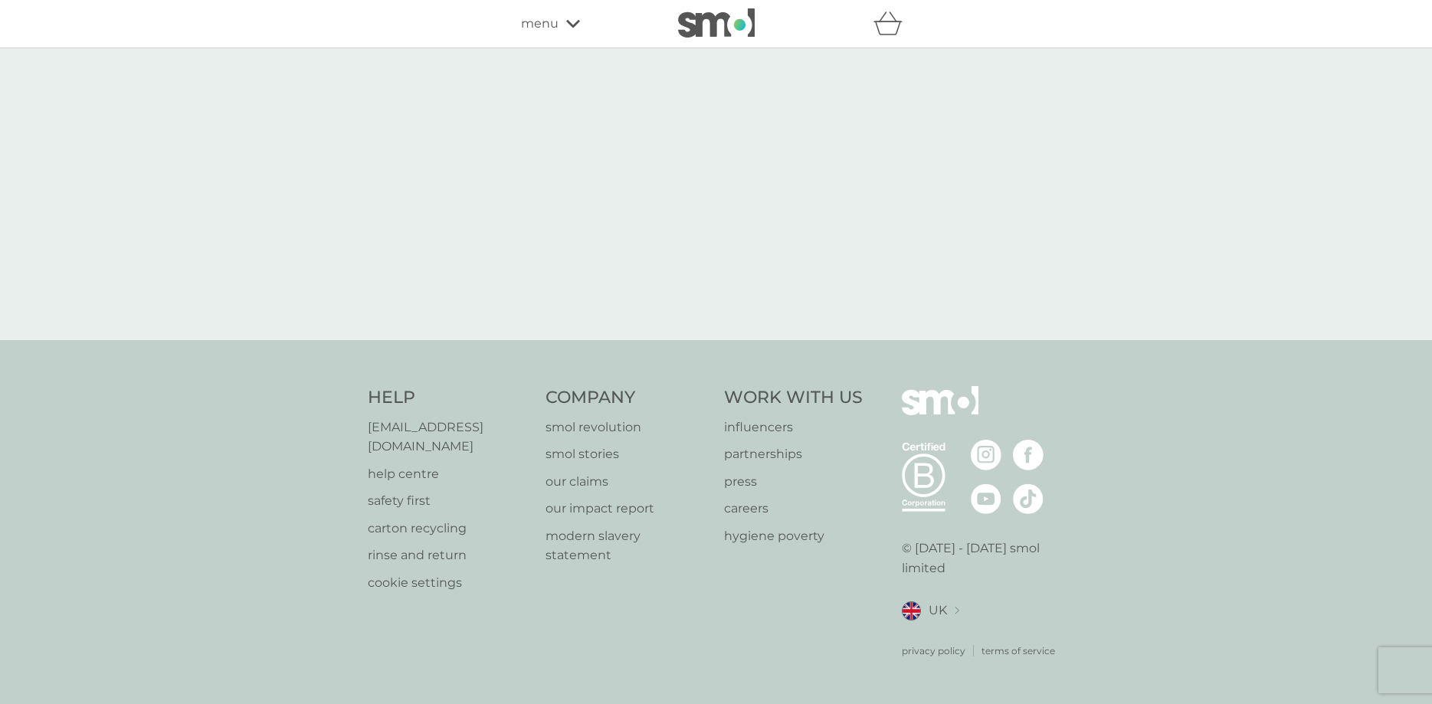
select select "42"
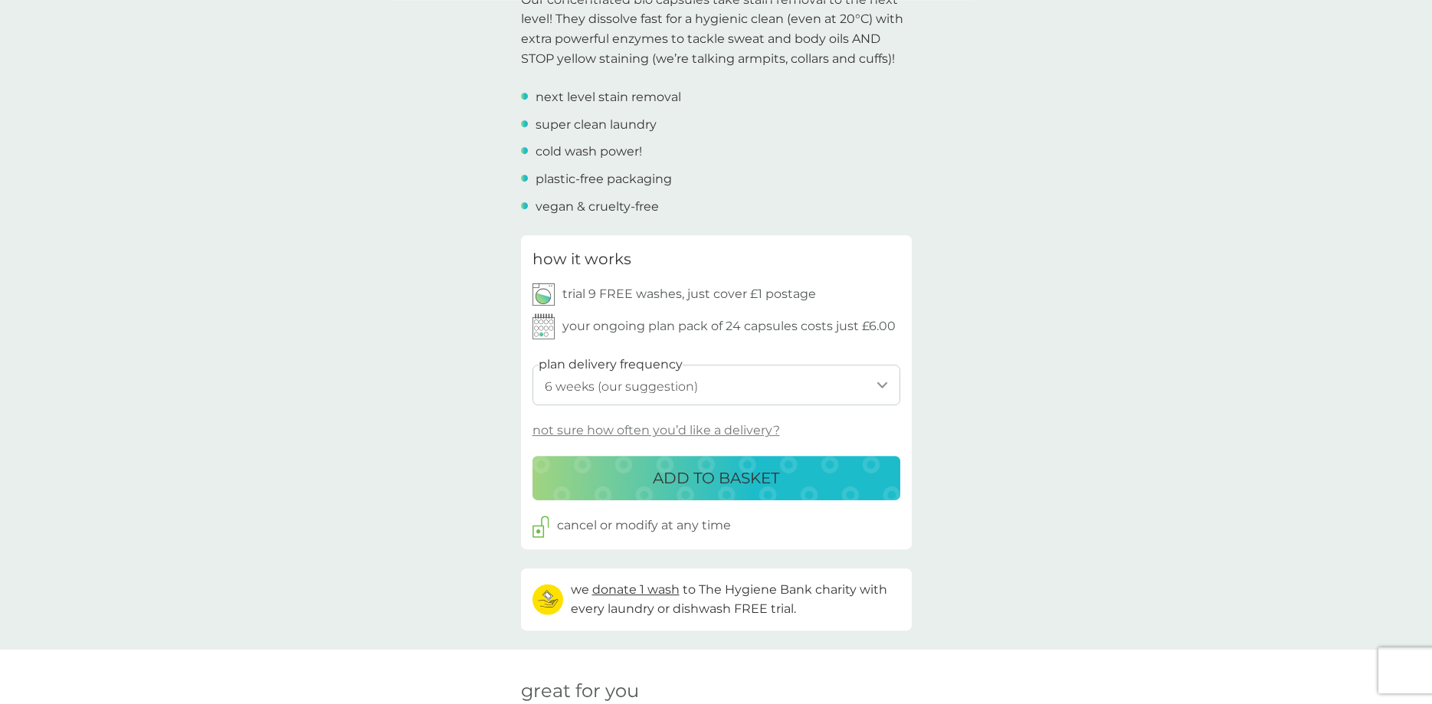
scroll to position [547, 0]
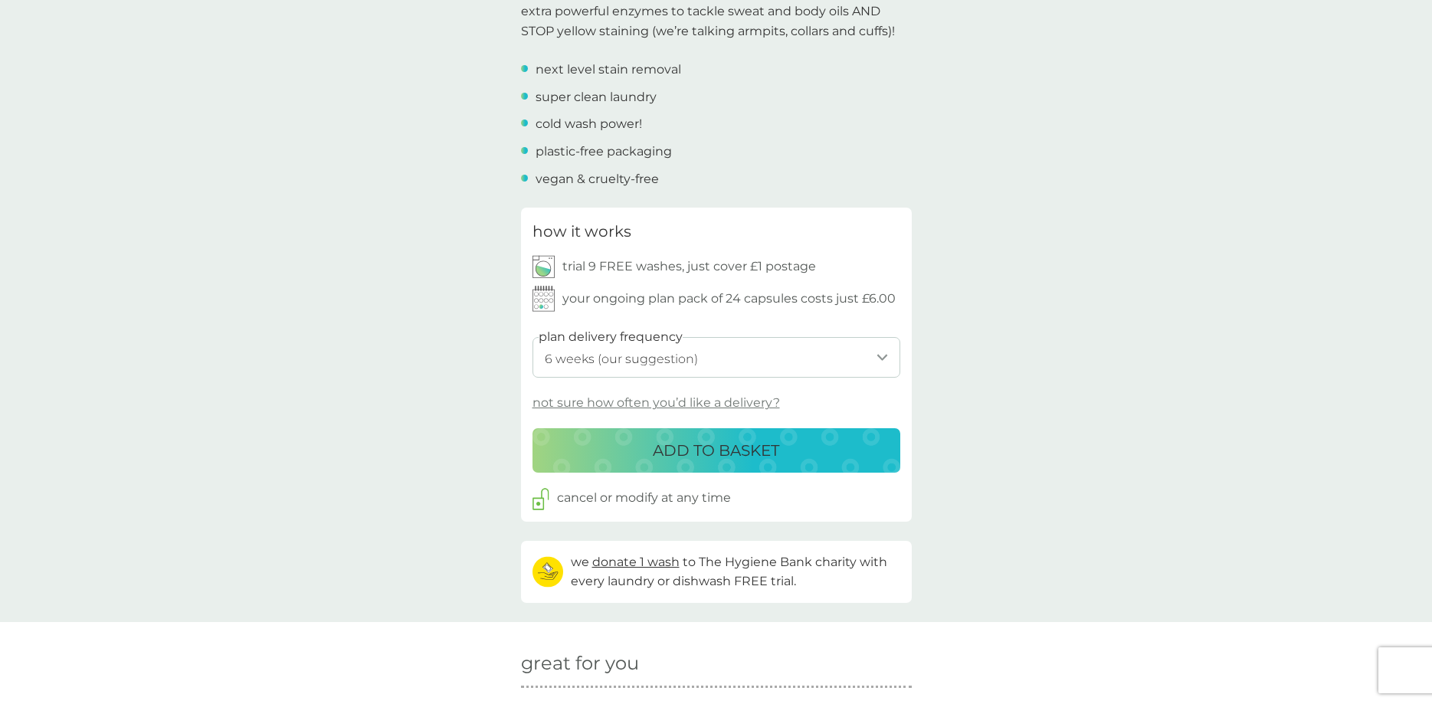
click at [533, 337] on select "1 week 2 weeks 3 weeks 4 weeks 5 weeks 6 weeks (our suggestion) 7 weeks 8 weeks…" at bounding box center [717, 357] width 368 height 41
click option "6 weeks (our suggestion)" at bounding box center [0, 0] width 0 height 0
click at [1065, 328] on div "back Love! Fantastic service and products…their washing tabs are amazing! - Reb…" at bounding box center [716, 544] width 1432 height 2043
click at [733, 459] on p "ADD TO BASKET" at bounding box center [716, 450] width 126 height 25
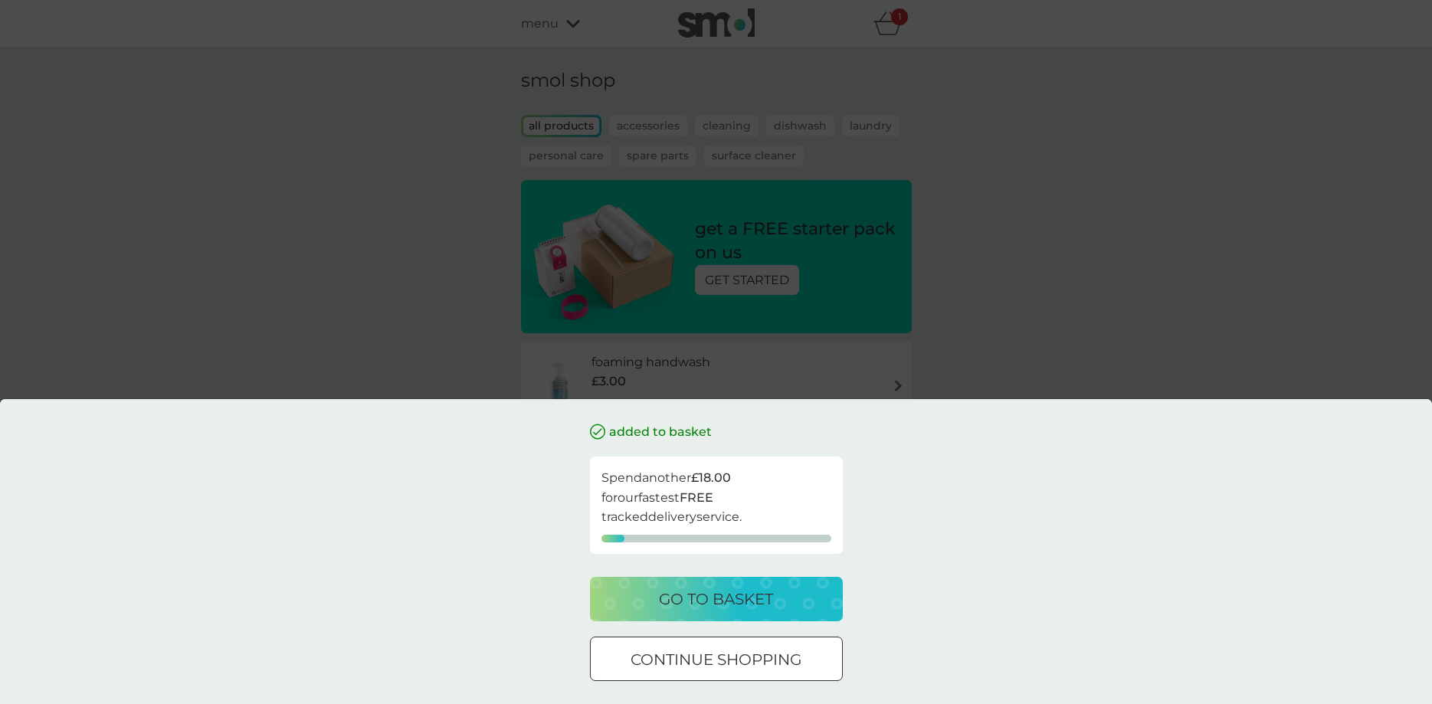
click at [749, 612] on button "go to basket" at bounding box center [716, 599] width 253 height 44
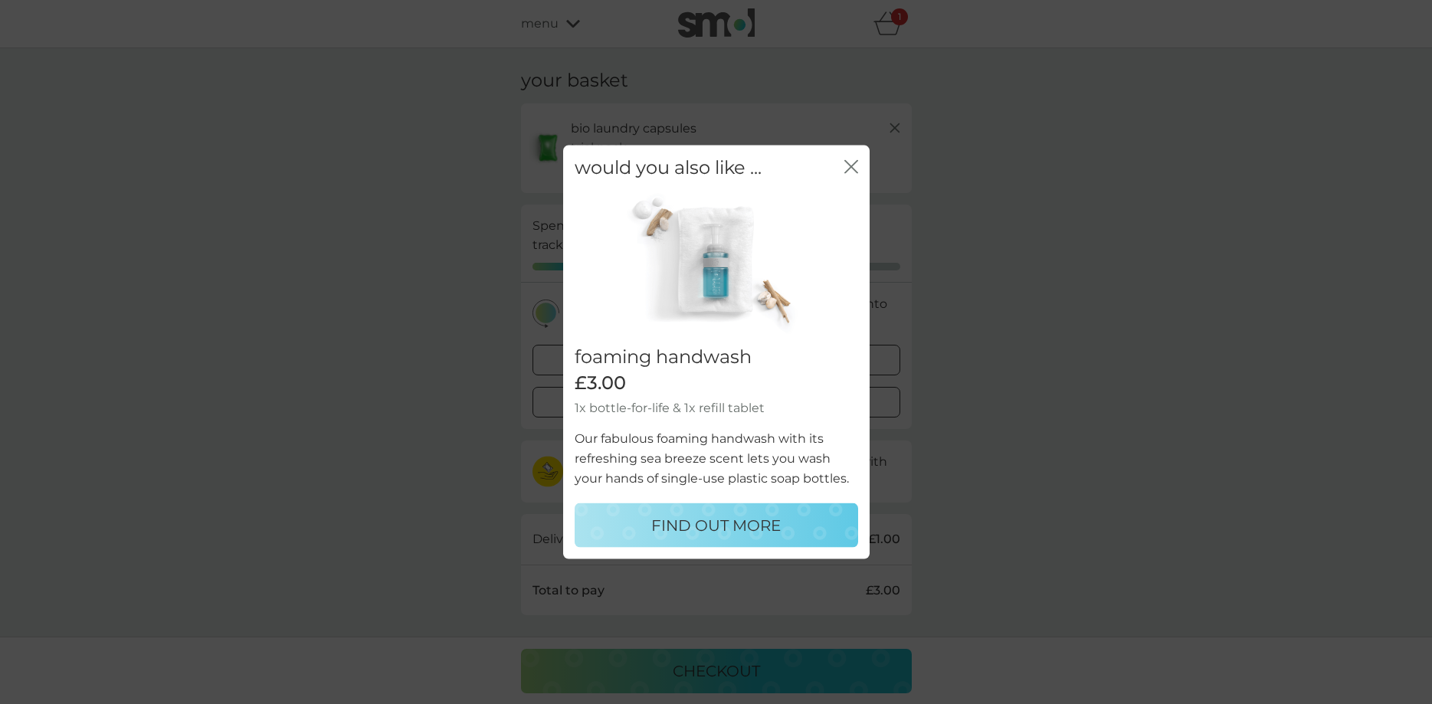
click at [852, 166] on icon "close" at bounding box center [855, 166] width 6 height 12
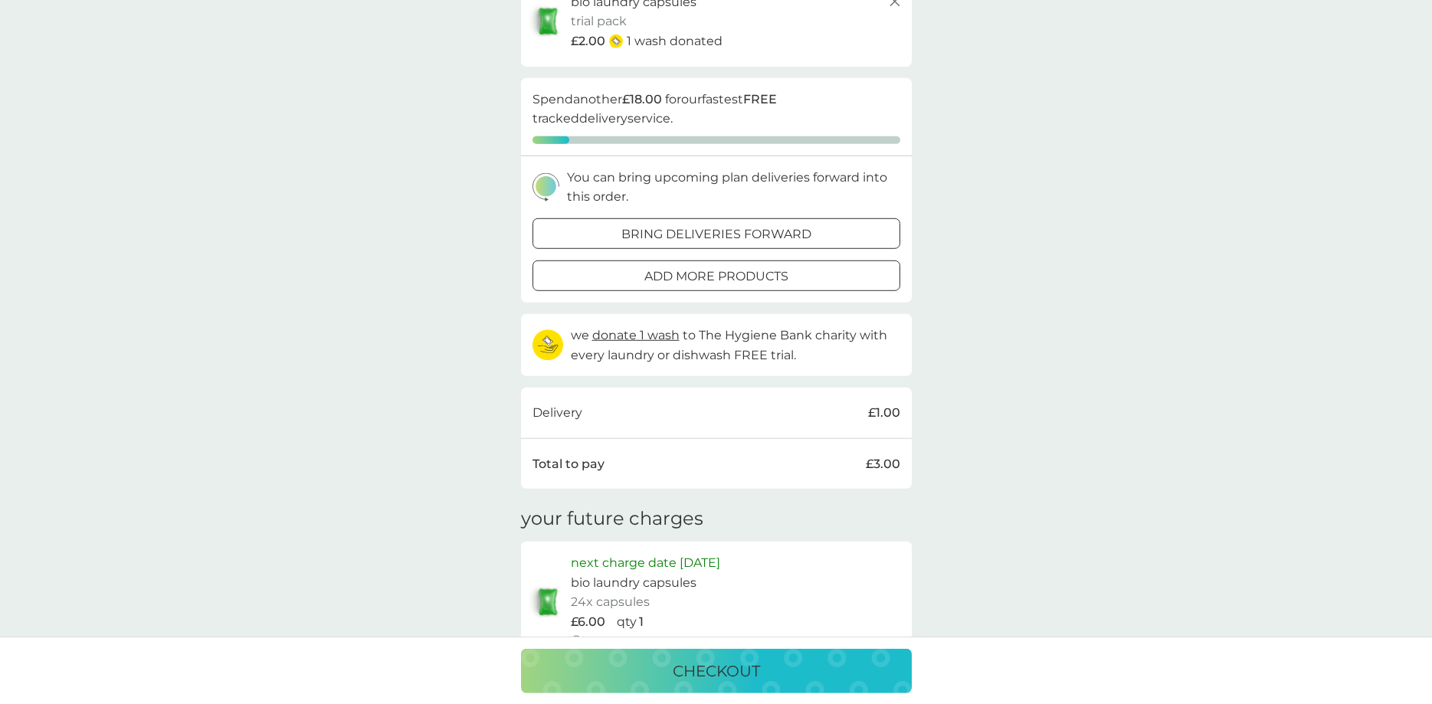
scroll to position [235, 0]
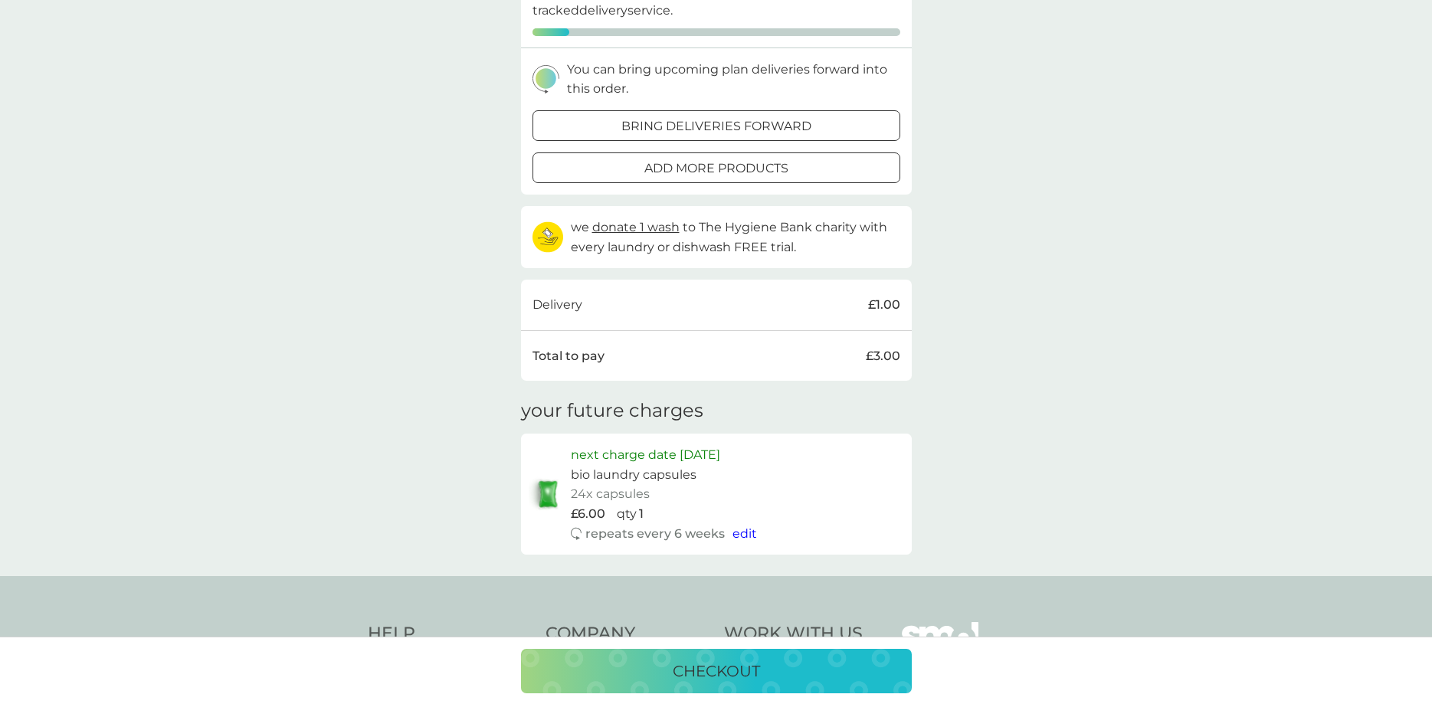
click at [750, 673] on p "checkout" at bounding box center [716, 671] width 87 height 25
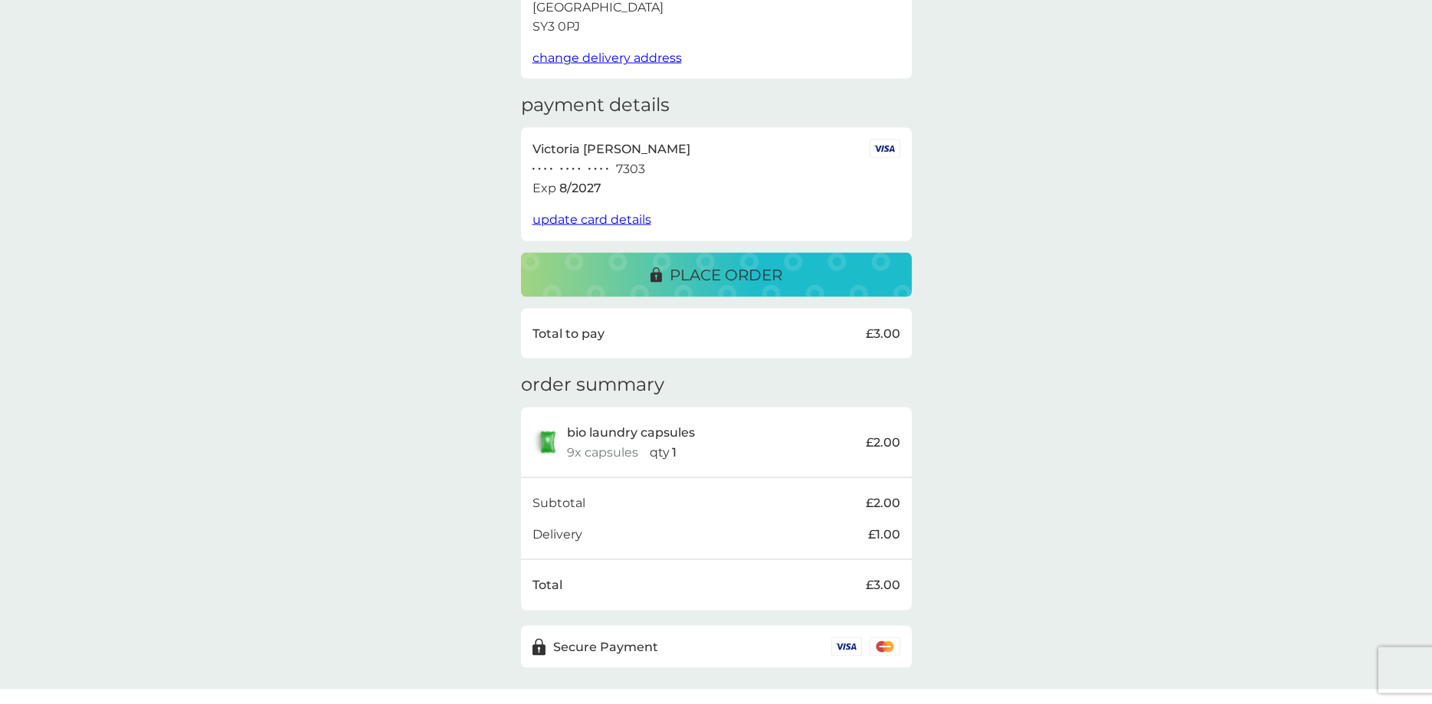
scroll to position [207, 0]
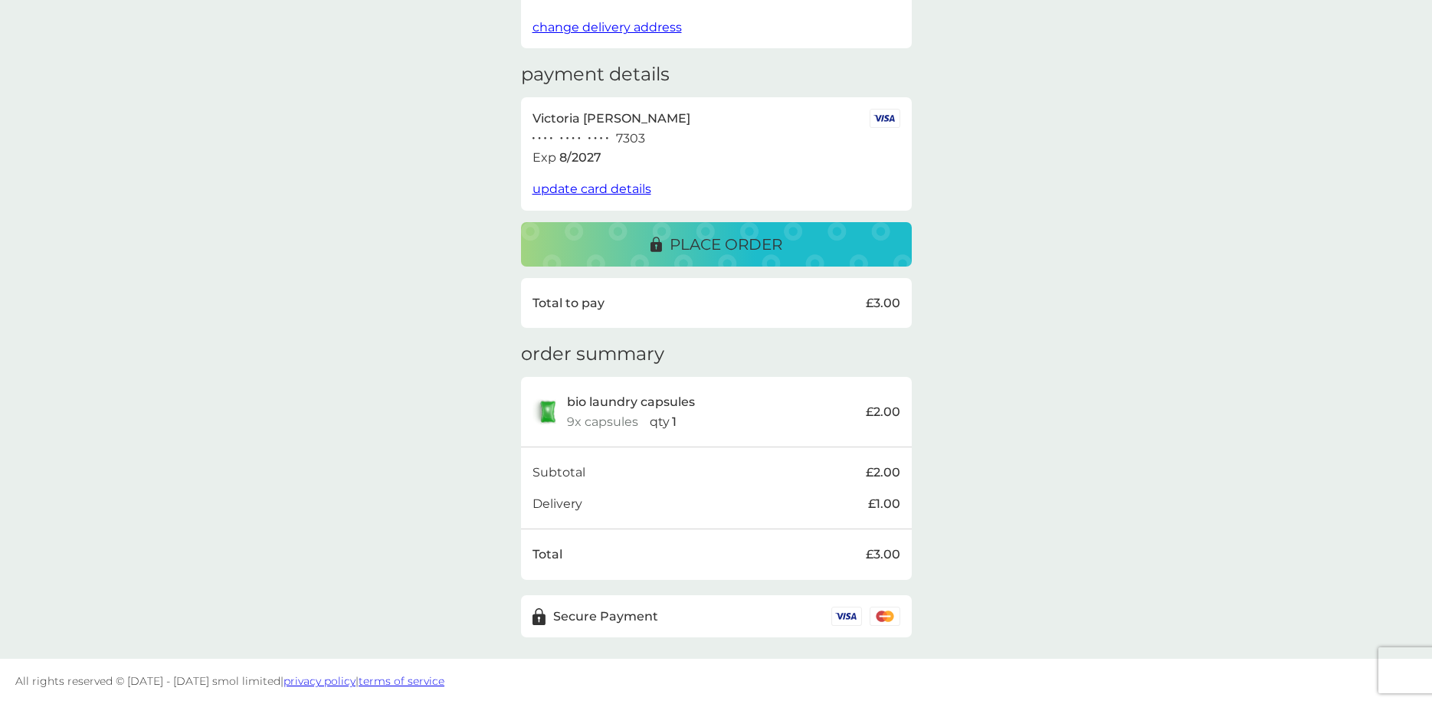
click at [737, 248] on p "place order" at bounding box center [726, 244] width 113 height 25
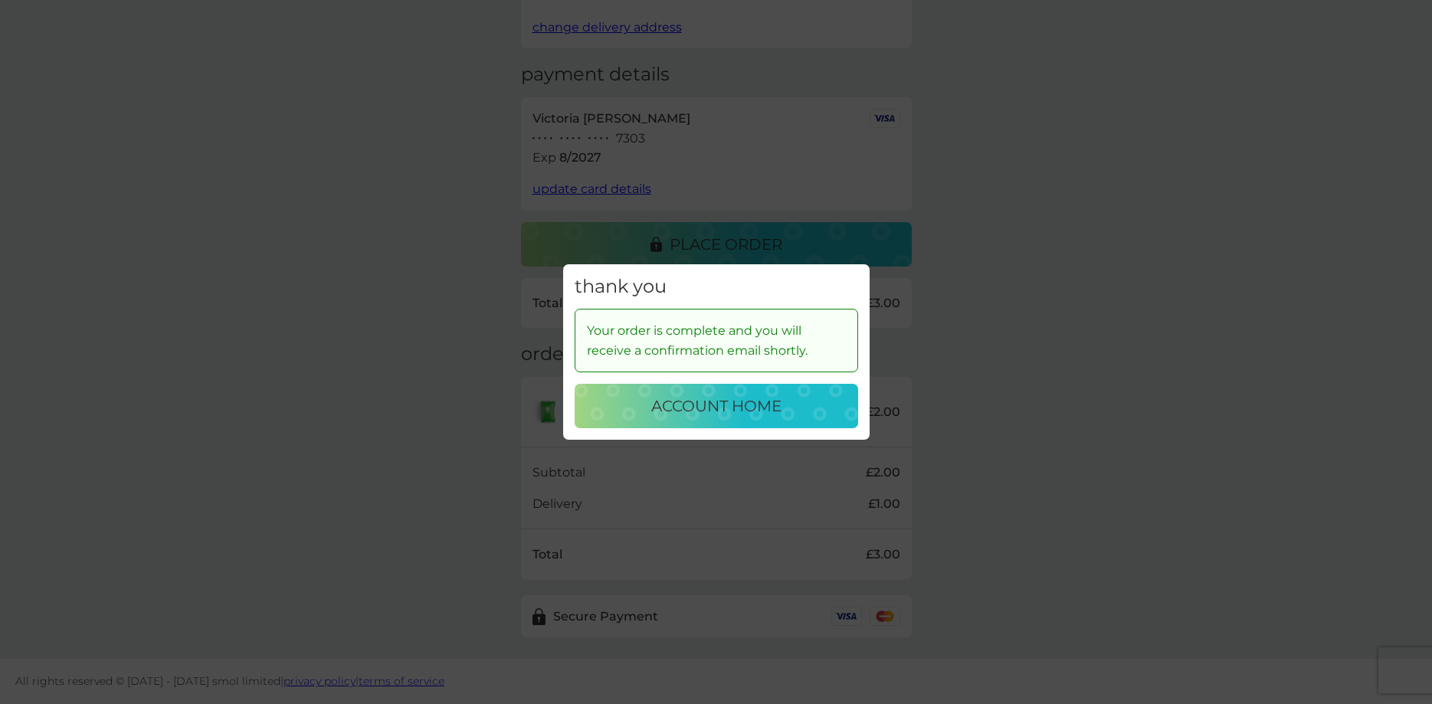
click at [691, 413] on p "account home" at bounding box center [716, 406] width 130 height 25
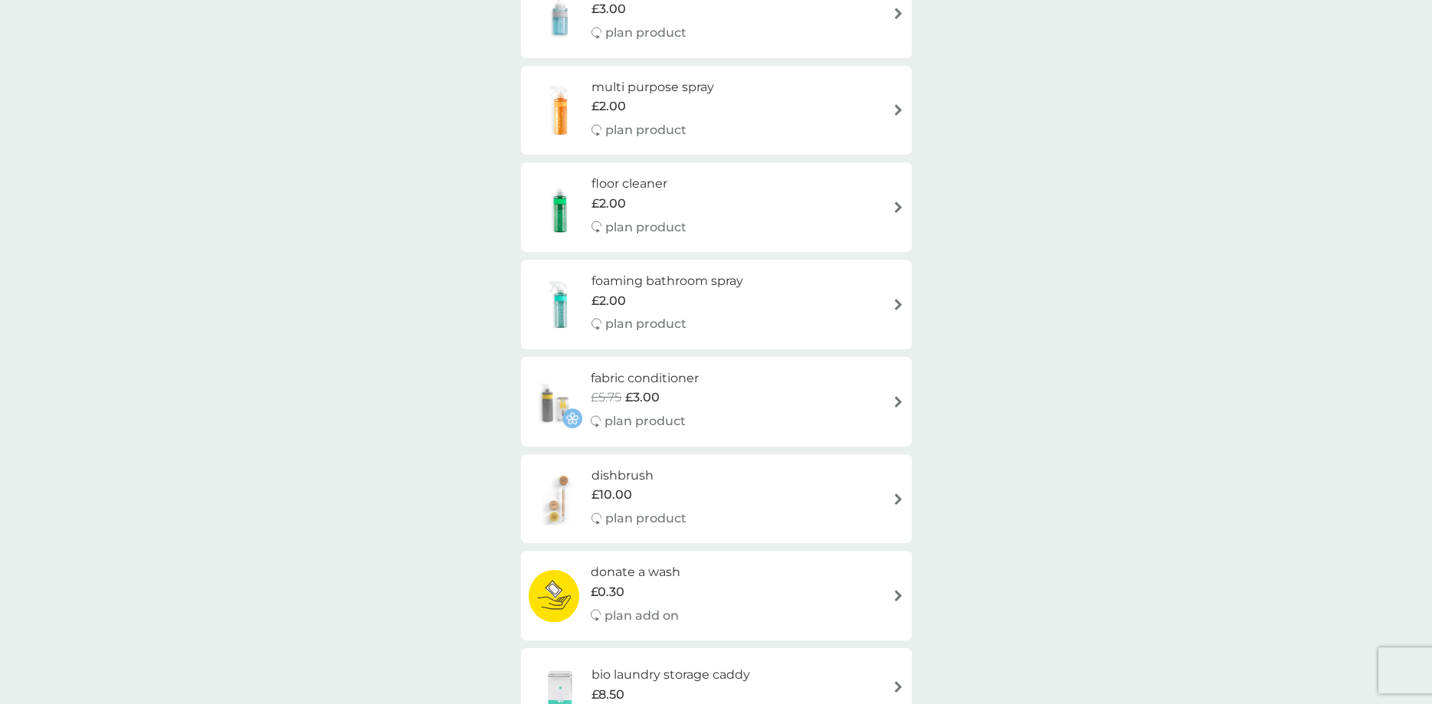
scroll to position [1016, 0]
